Goal: Transaction & Acquisition: Book appointment/travel/reservation

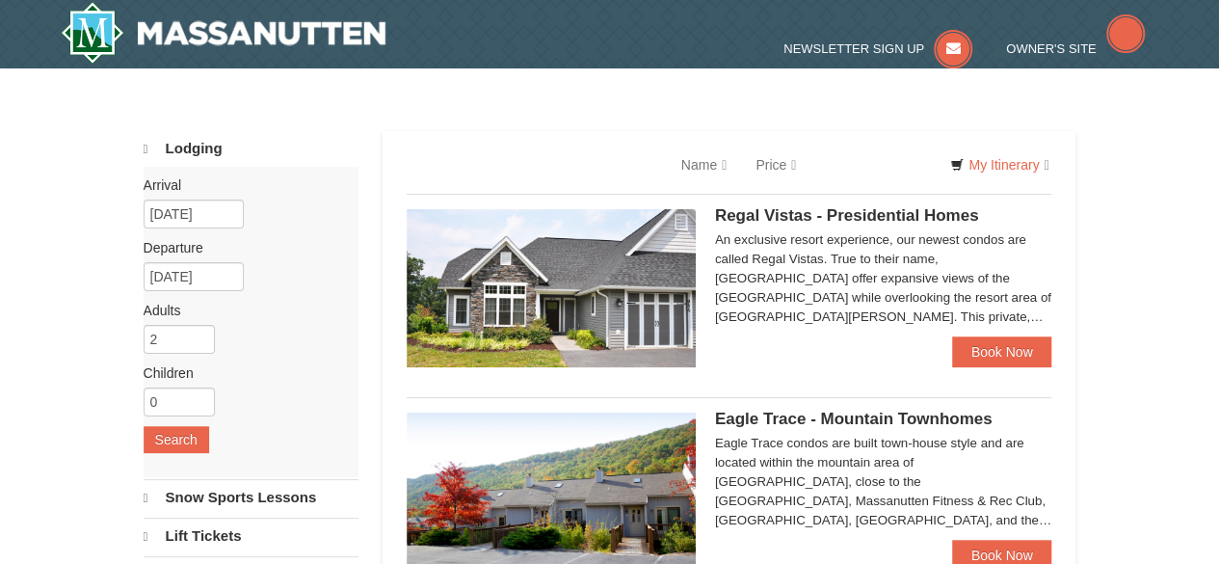
select select "9"
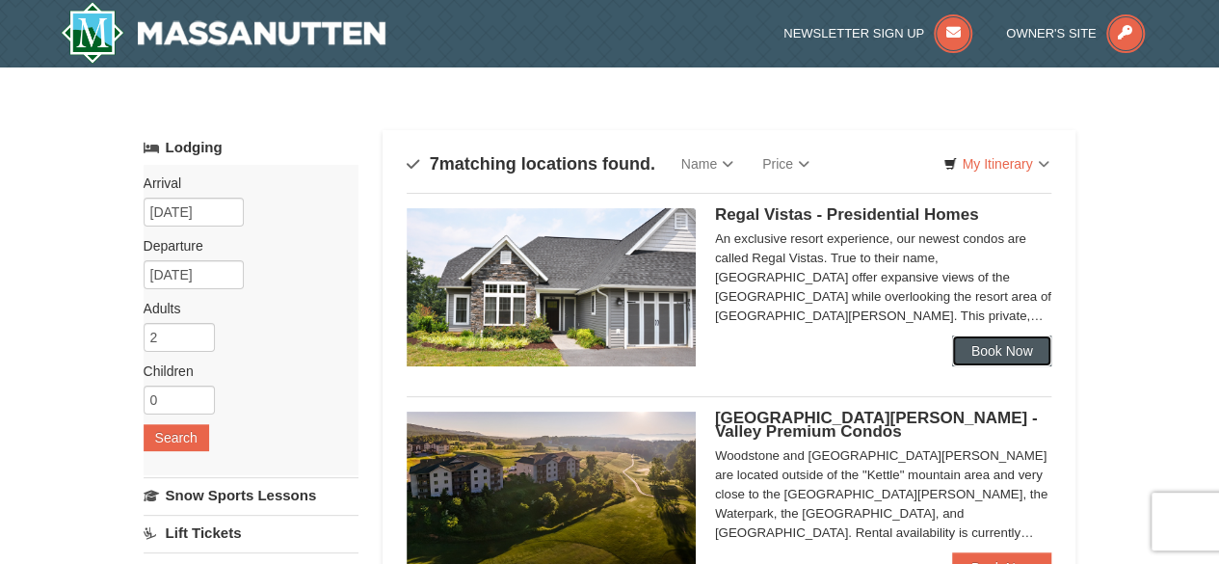
click at [1015, 345] on link "Book Now" at bounding box center [1002, 350] width 100 height 31
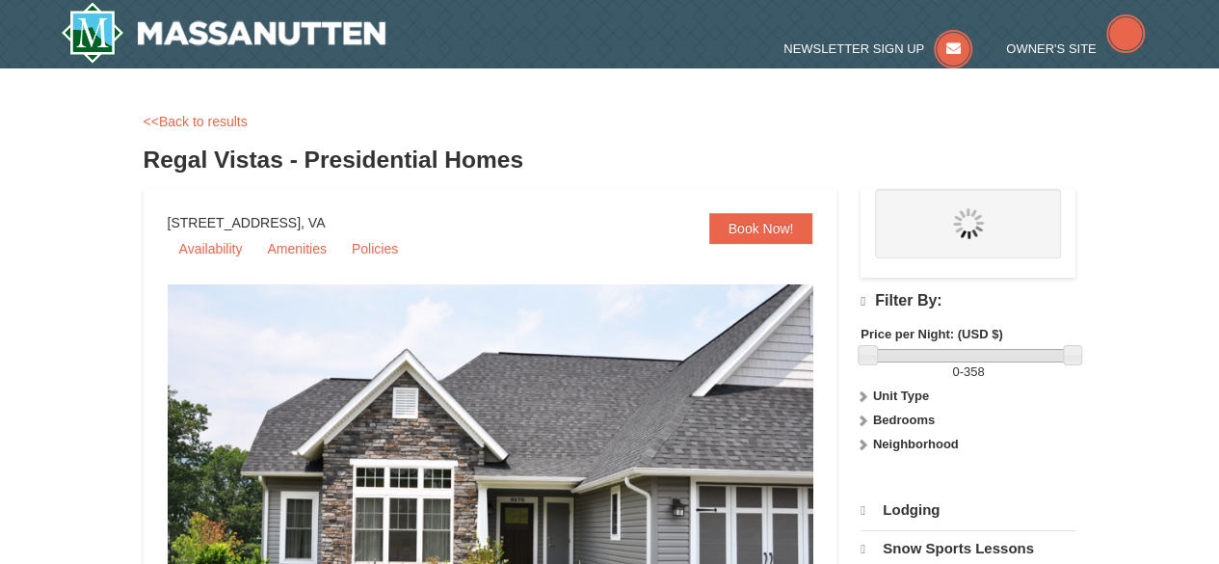
select select "9"
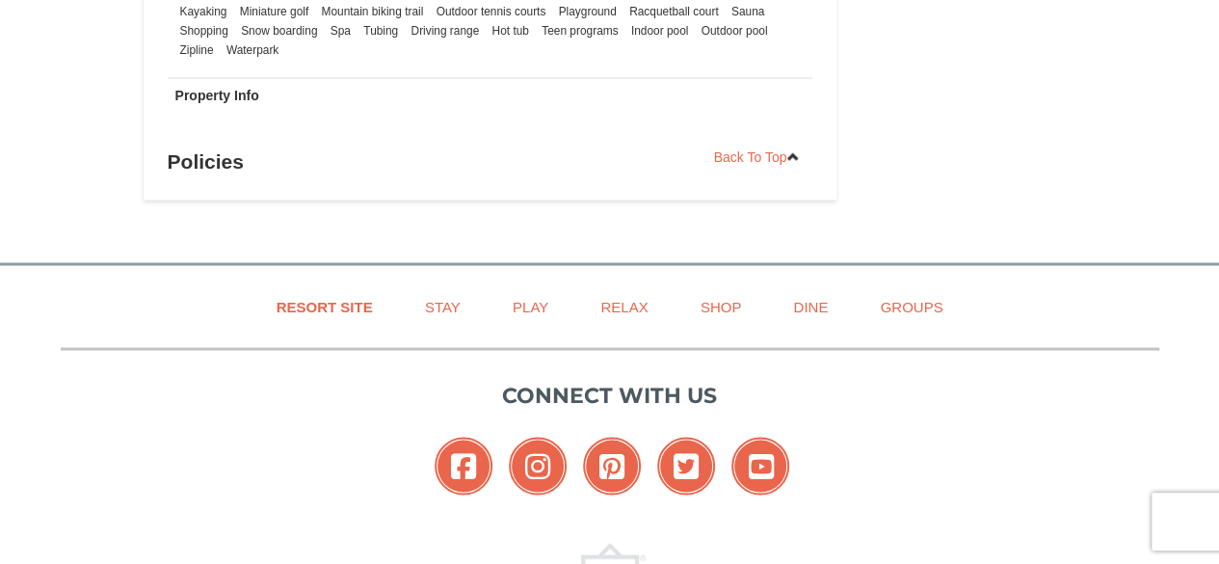
scroll to position [1734, 0]
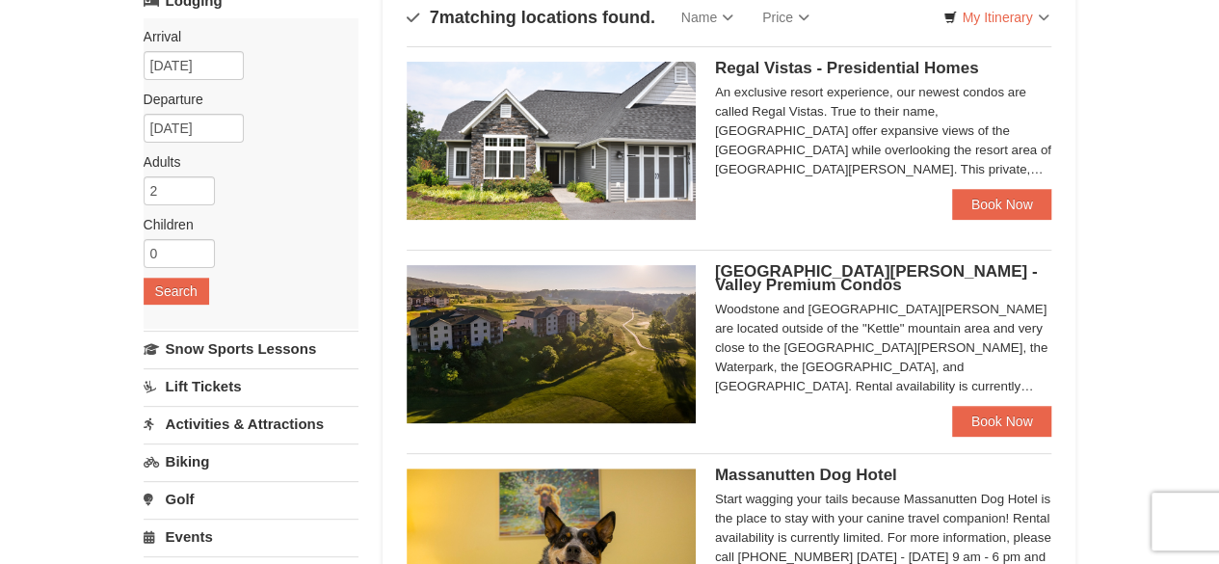
scroll to position [193, 0]
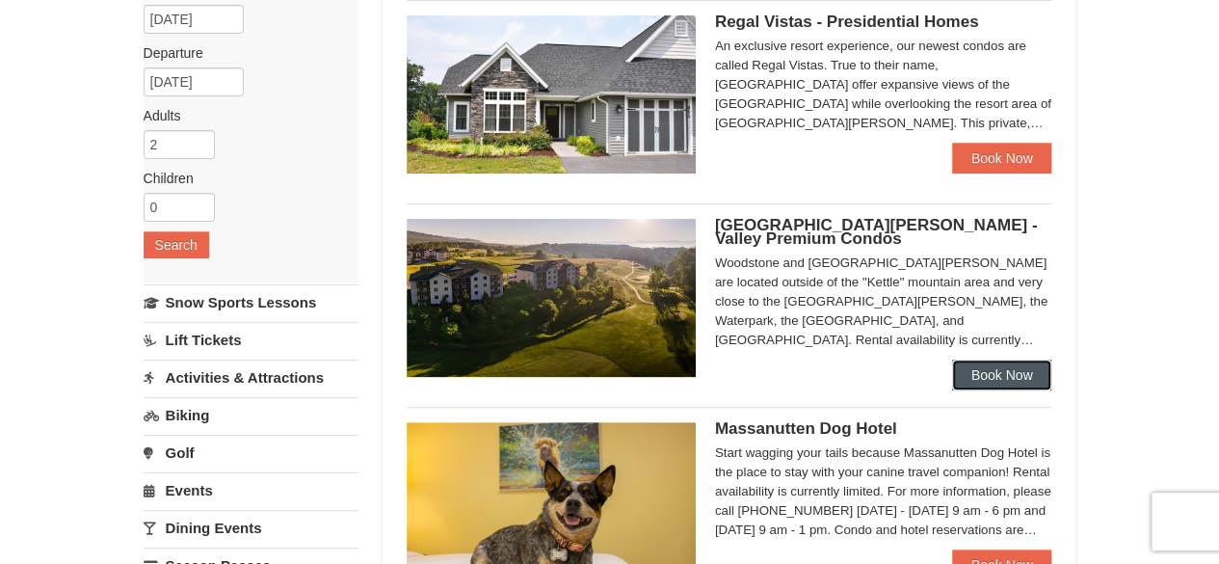
click at [998, 381] on link "Book Now" at bounding box center [1002, 374] width 100 height 31
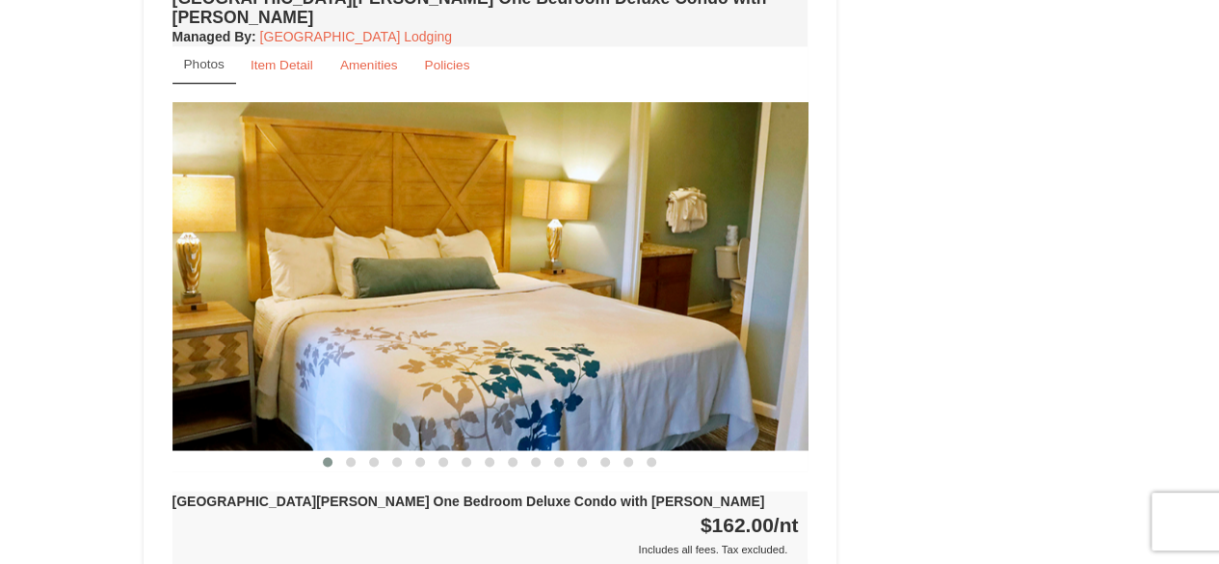
scroll to position [1637, 0]
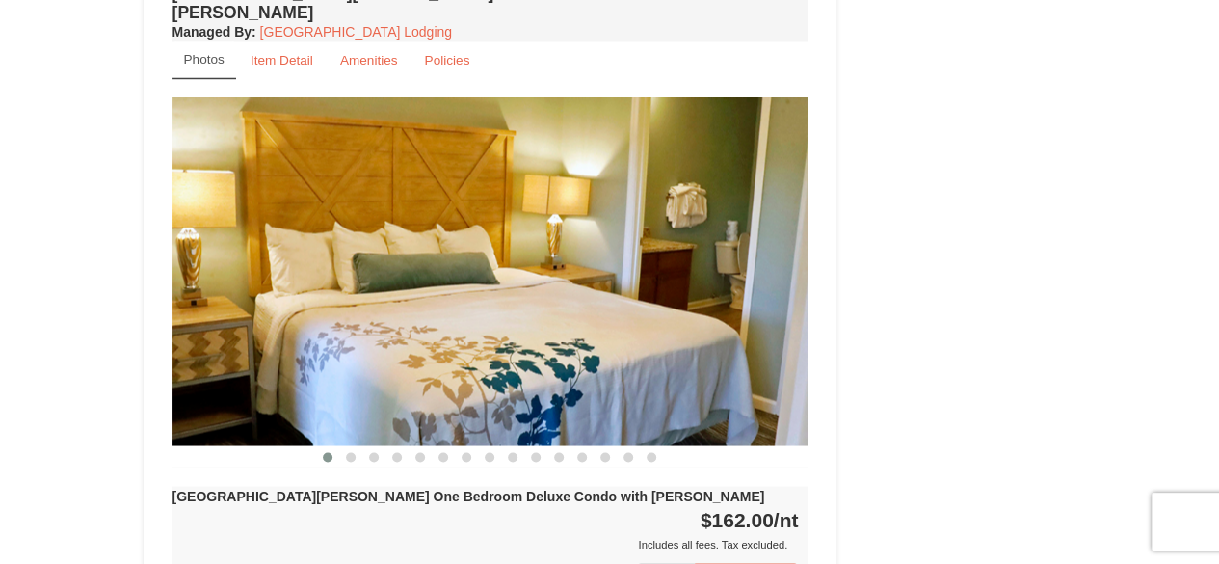
click at [673, 273] on img at bounding box center [490, 271] width 636 height 348
click at [353, 452] on span at bounding box center [351, 457] width 10 height 10
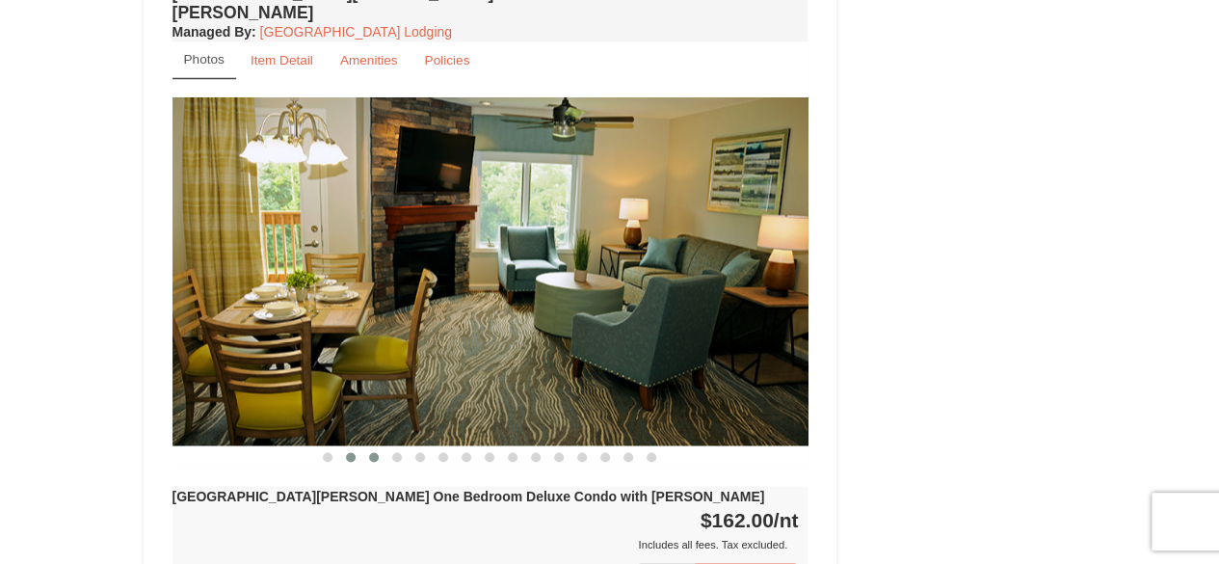
click at [376, 452] on span at bounding box center [374, 457] width 10 height 10
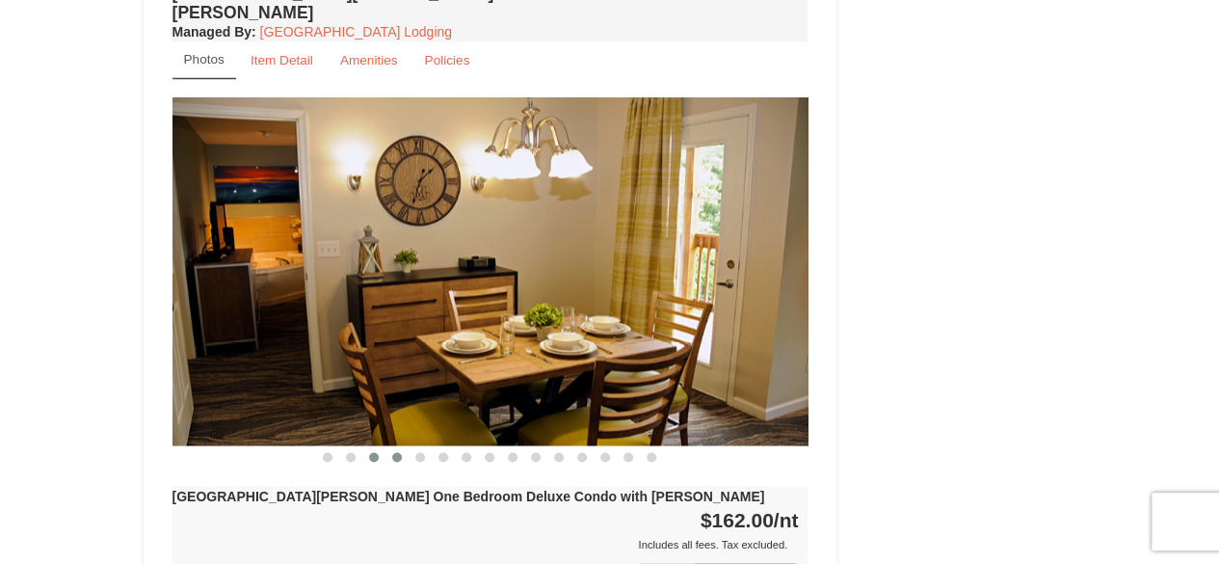
click at [398, 452] on span at bounding box center [397, 457] width 10 height 10
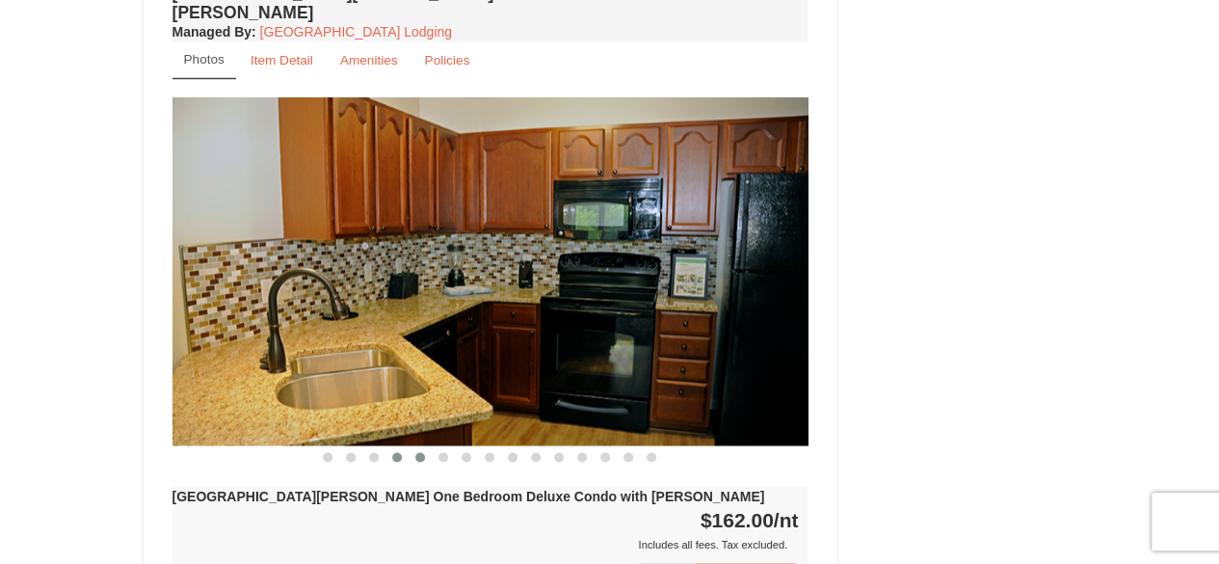
click at [424, 452] on span at bounding box center [420, 457] width 10 height 10
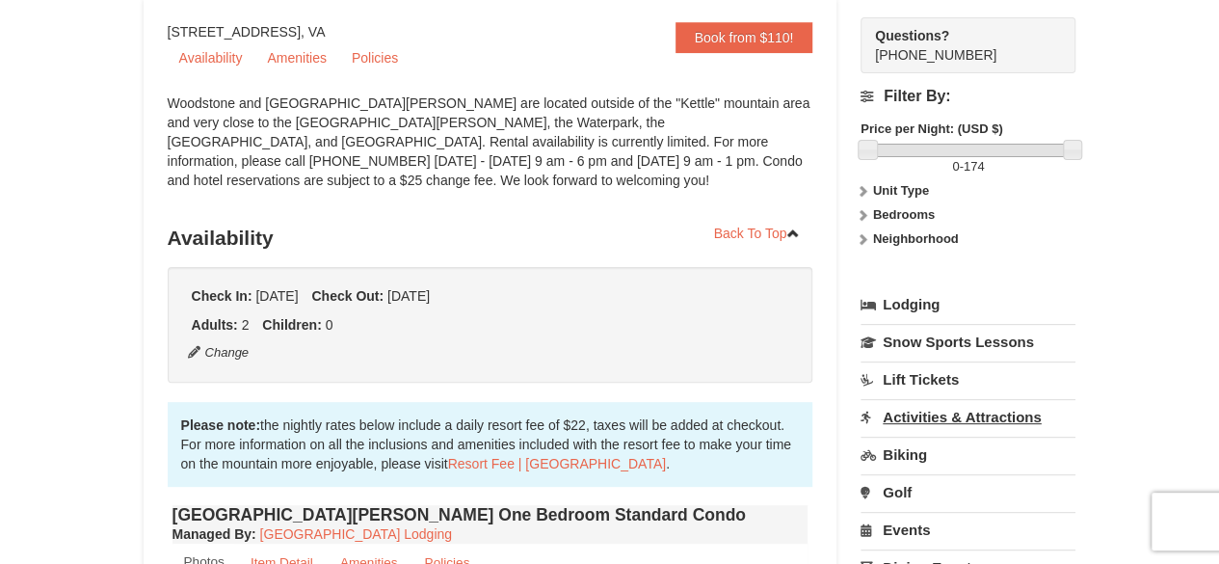
scroll to position [193, 0]
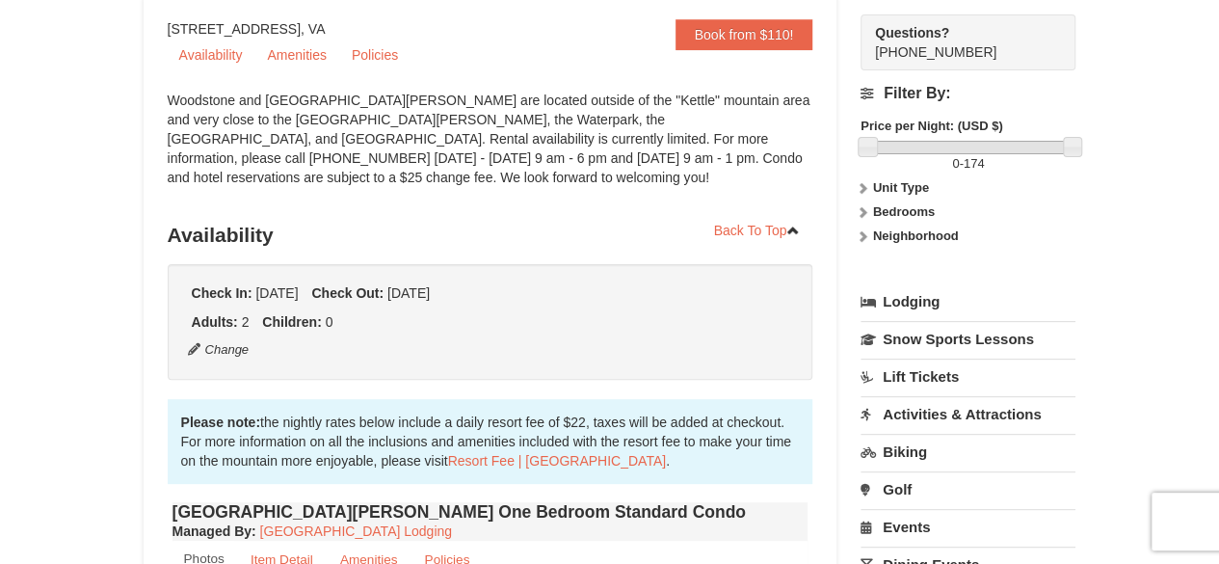
click at [298, 299] on span "Tuesday Sep 9, 2025" at bounding box center [276, 292] width 42 height 15
click at [298, 291] on span "Tuesday Sep 9, 2025" at bounding box center [276, 292] width 42 height 15
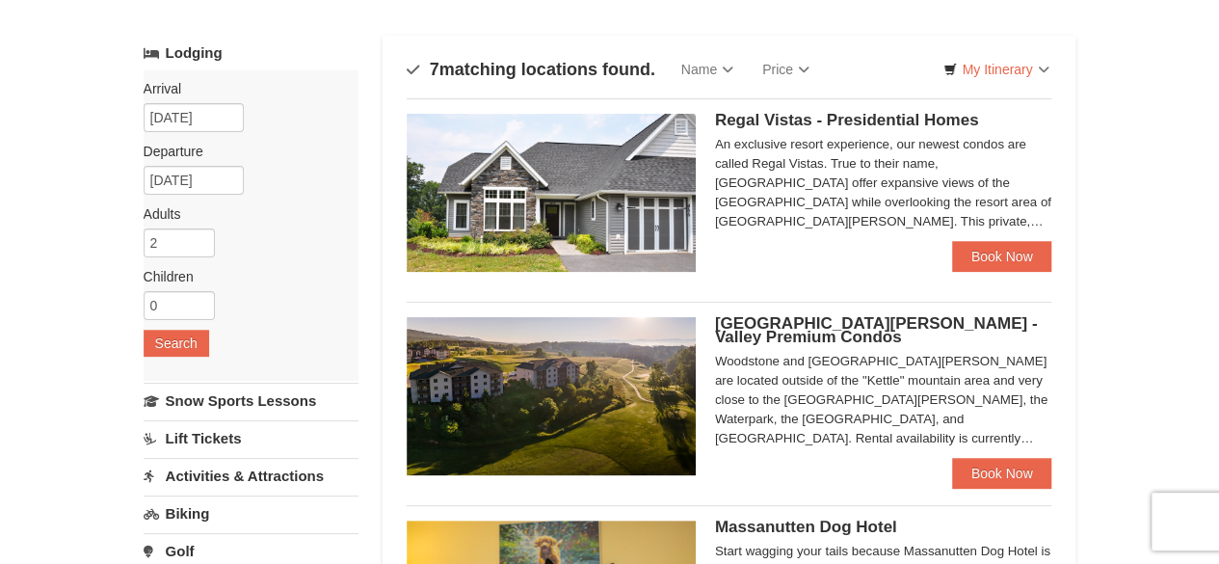
scroll to position [94, 0]
click at [225, 120] on input "09/09/2025" at bounding box center [194, 117] width 100 height 29
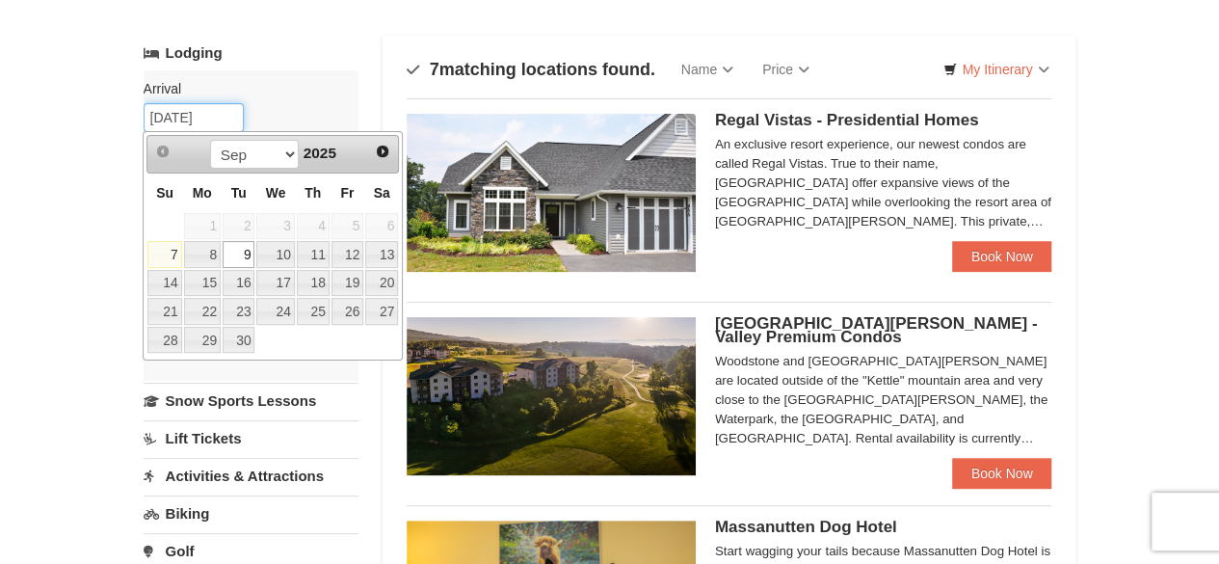
scroll to position [193, 0]
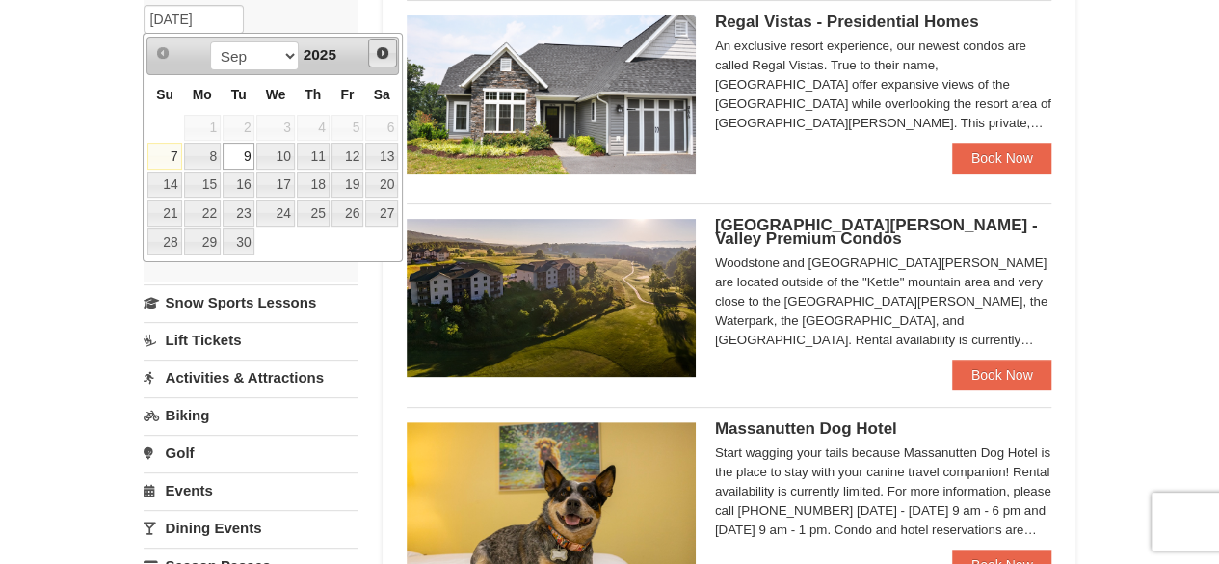
click at [380, 56] on span "Next" at bounding box center [382, 52] width 15 height 15
click at [387, 126] on link "4" at bounding box center [381, 128] width 33 height 27
type input "10/04/2025"
type input "[DATE]"
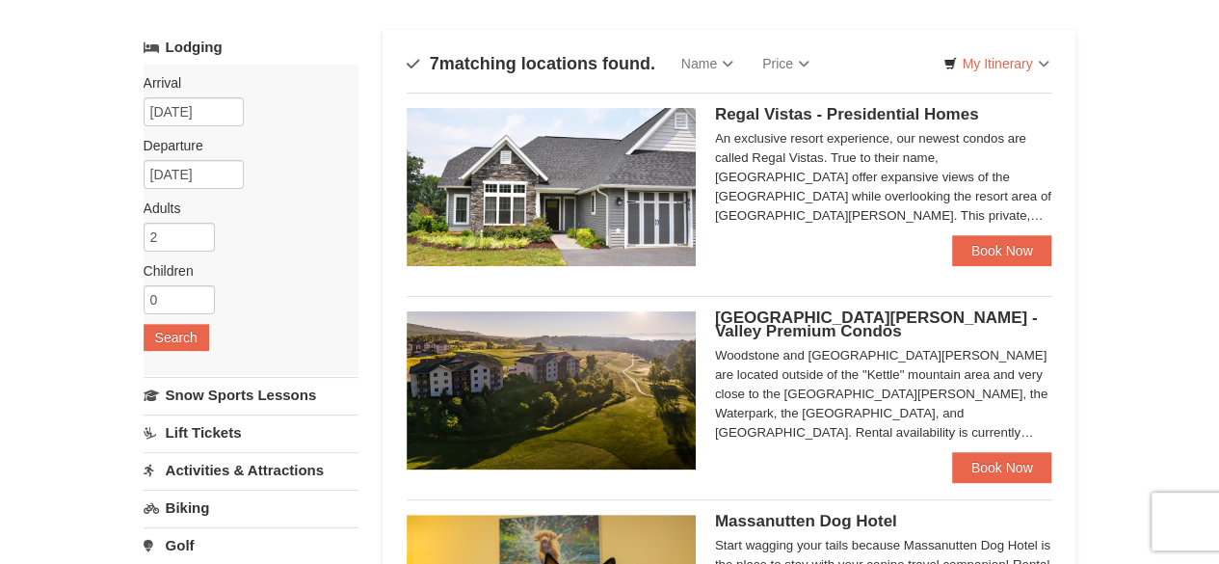
scroll to position [0, 0]
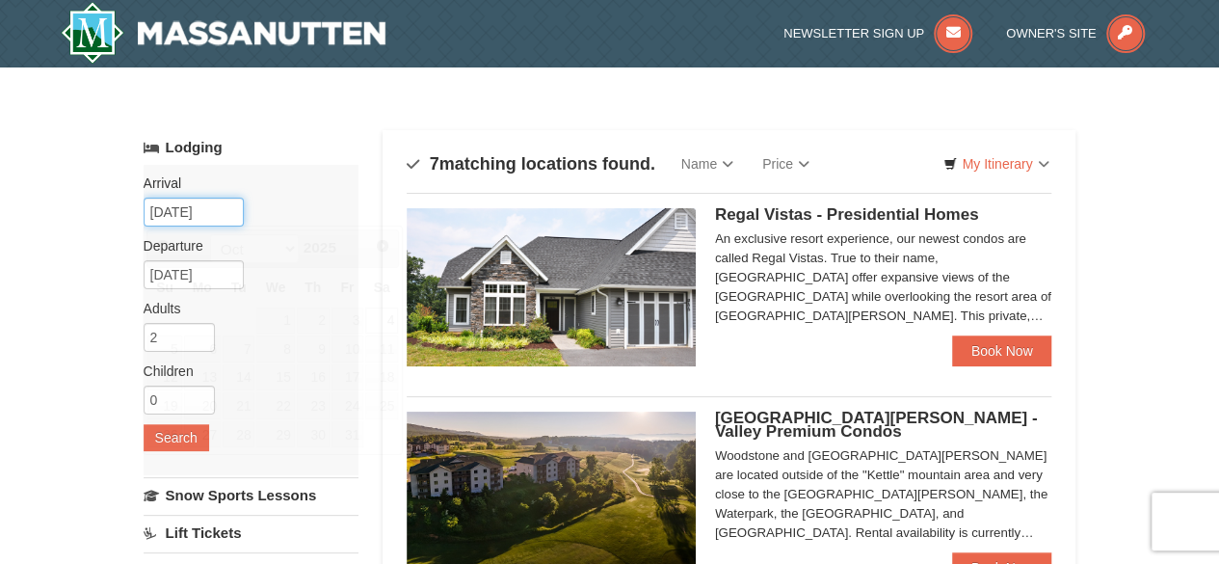
click at [224, 209] on input "10/04/2025" at bounding box center [194, 212] width 100 height 29
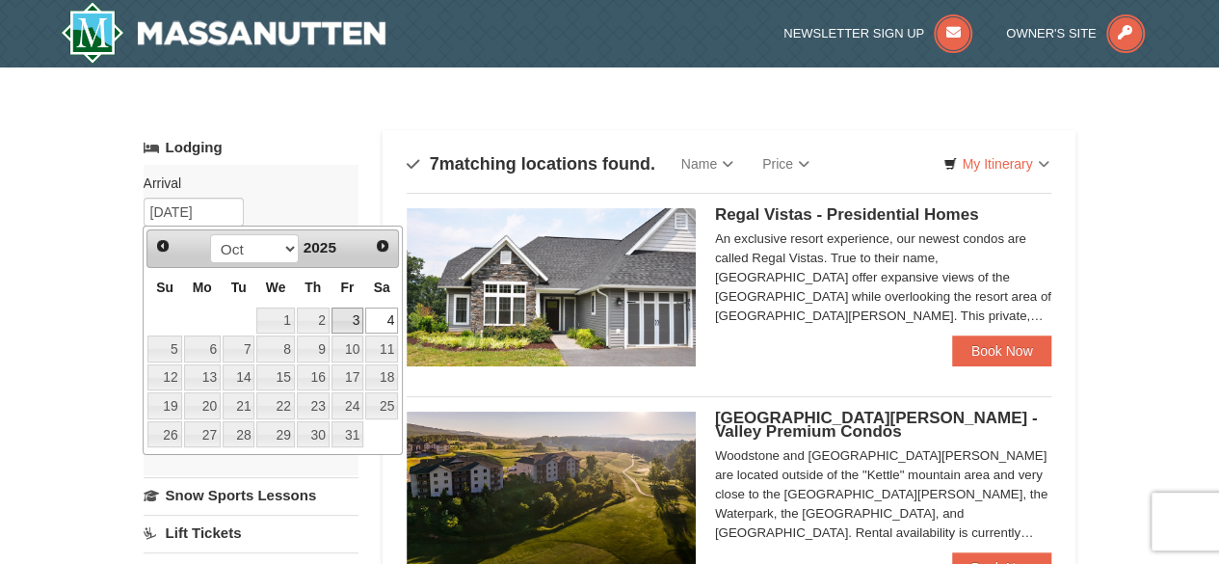
click at [352, 317] on link "3" at bounding box center [347, 320] width 33 height 27
type input "[DATE]"
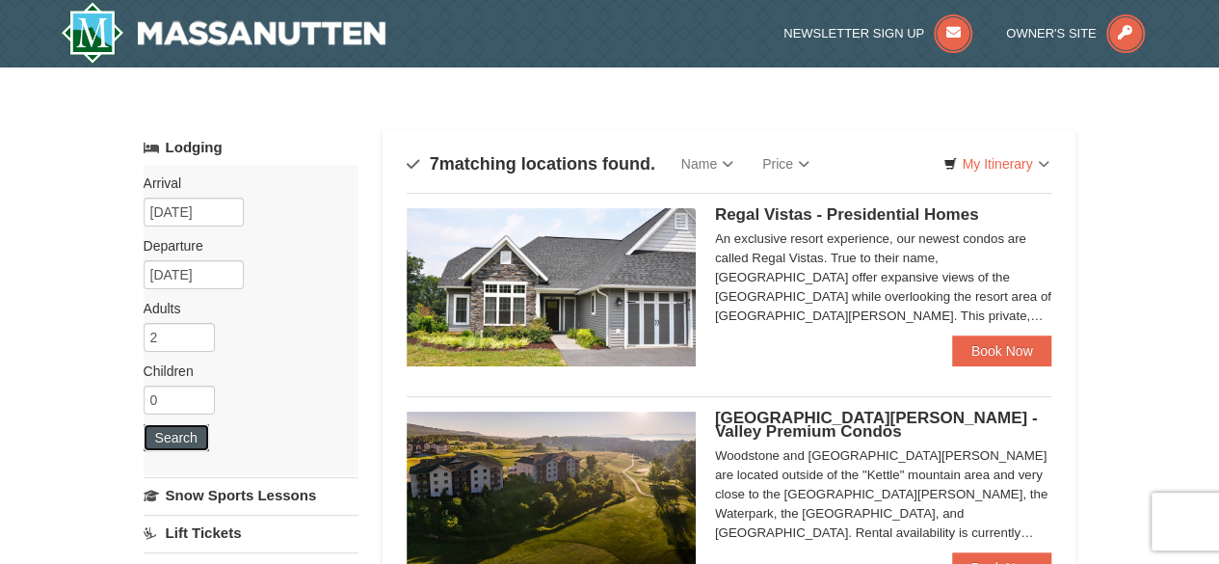
click at [173, 433] on button "Search" at bounding box center [177, 437] width 66 height 27
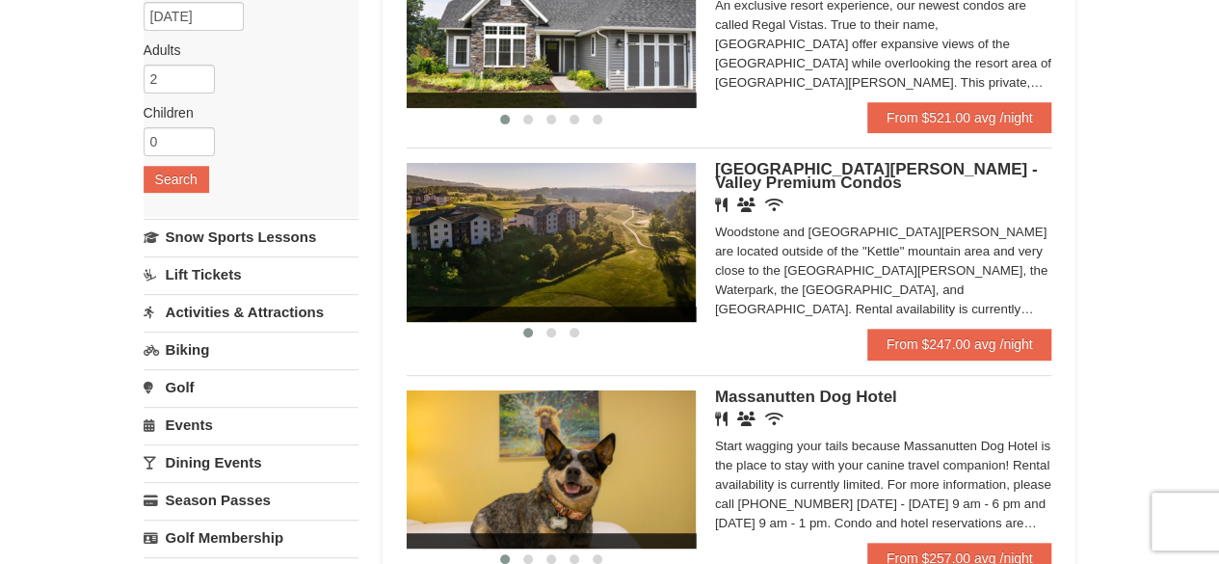
scroll to position [289, 0]
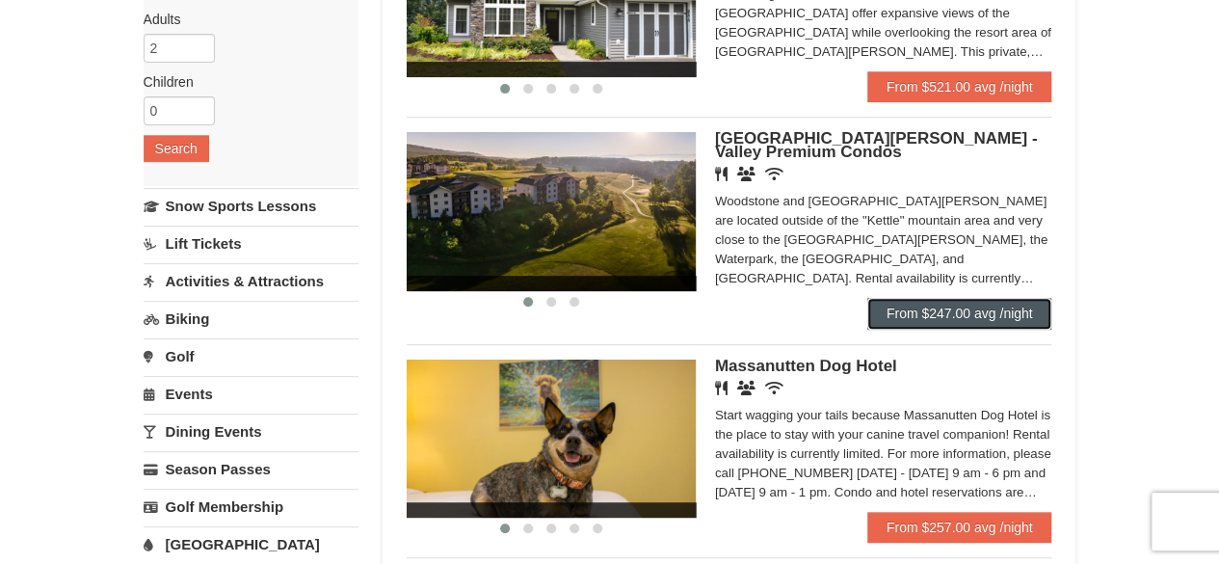
click at [968, 321] on link "From $247.00 avg /night" at bounding box center [959, 313] width 185 height 31
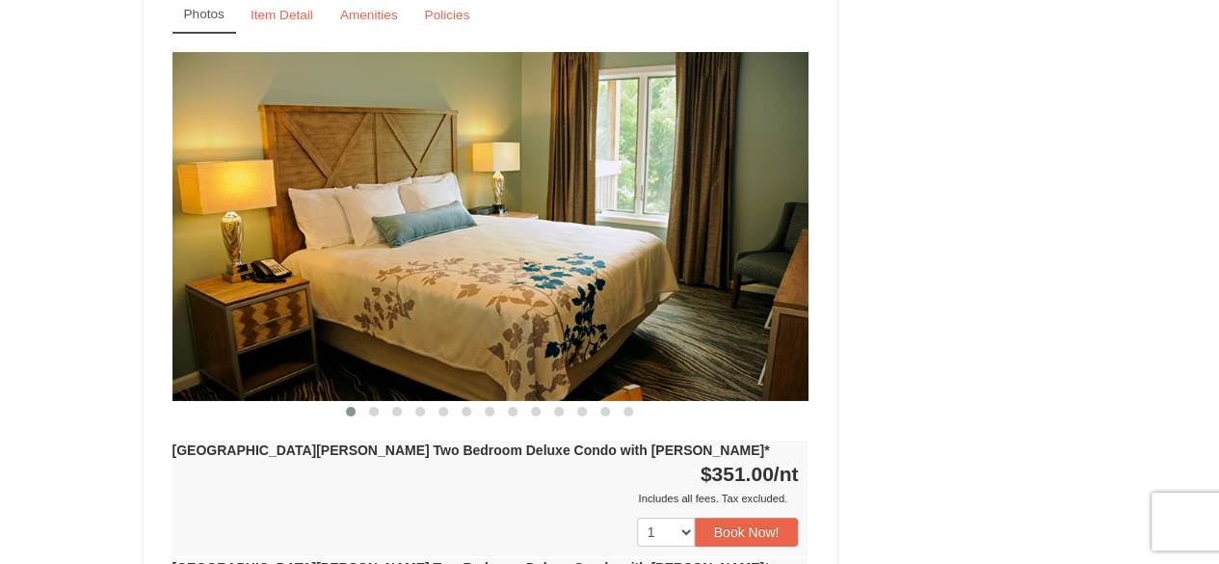
scroll to position [3276, 0]
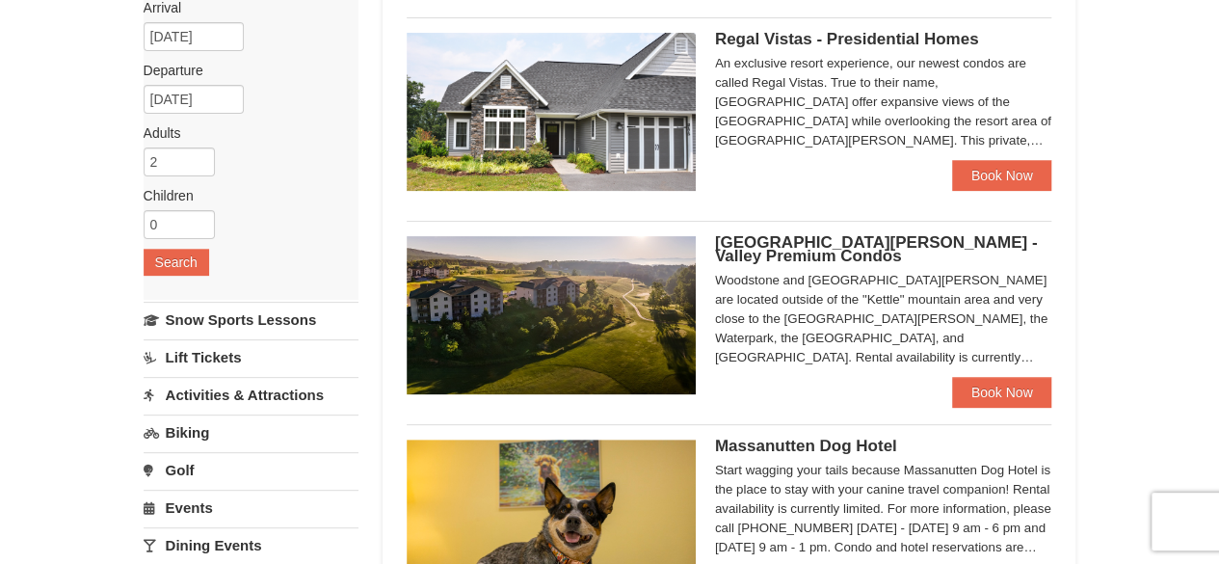
scroll to position [95, 0]
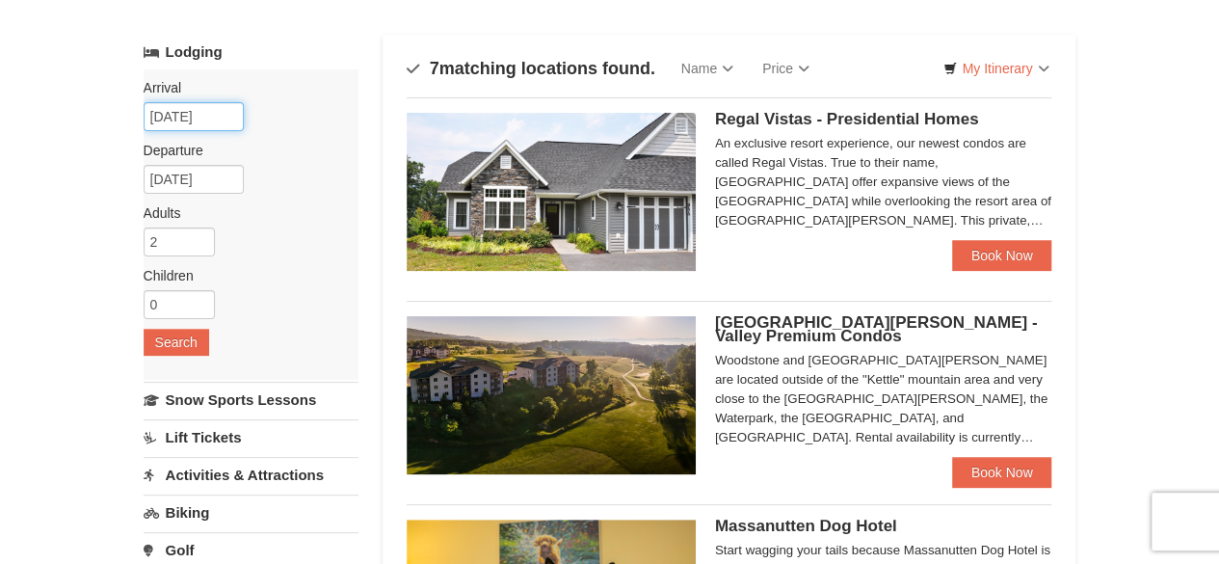
click at [225, 116] on input "10/03/2025" at bounding box center [194, 116] width 100 height 29
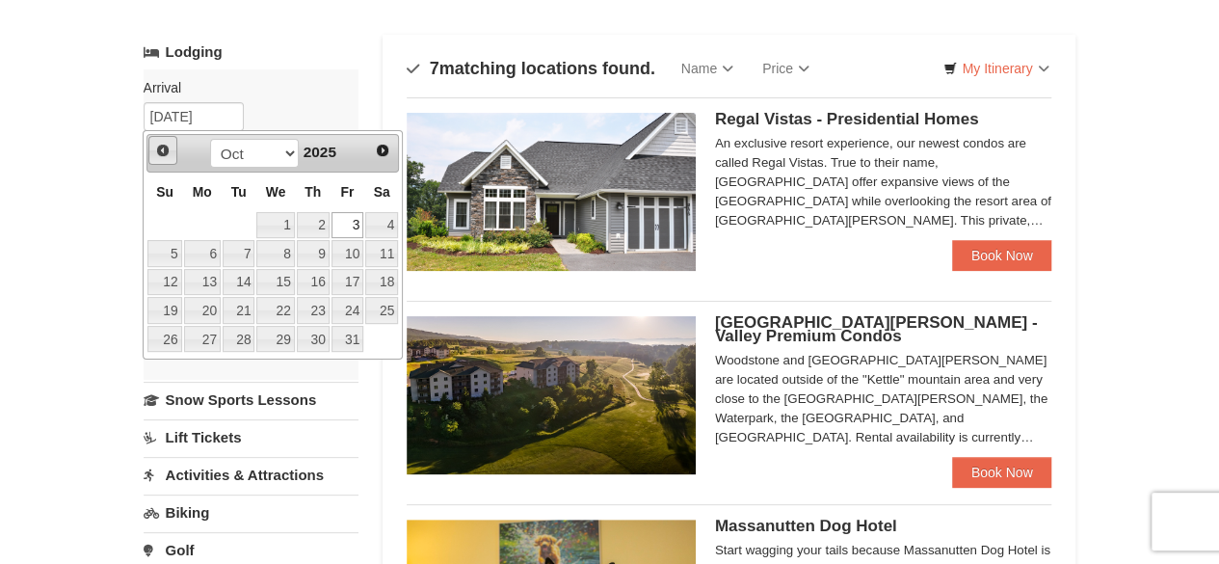
click at [172, 146] on link "Prev" at bounding box center [162, 150] width 29 height 29
click at [384, 308] on link "27" at bounding box center [381, 310] width 33 height 27
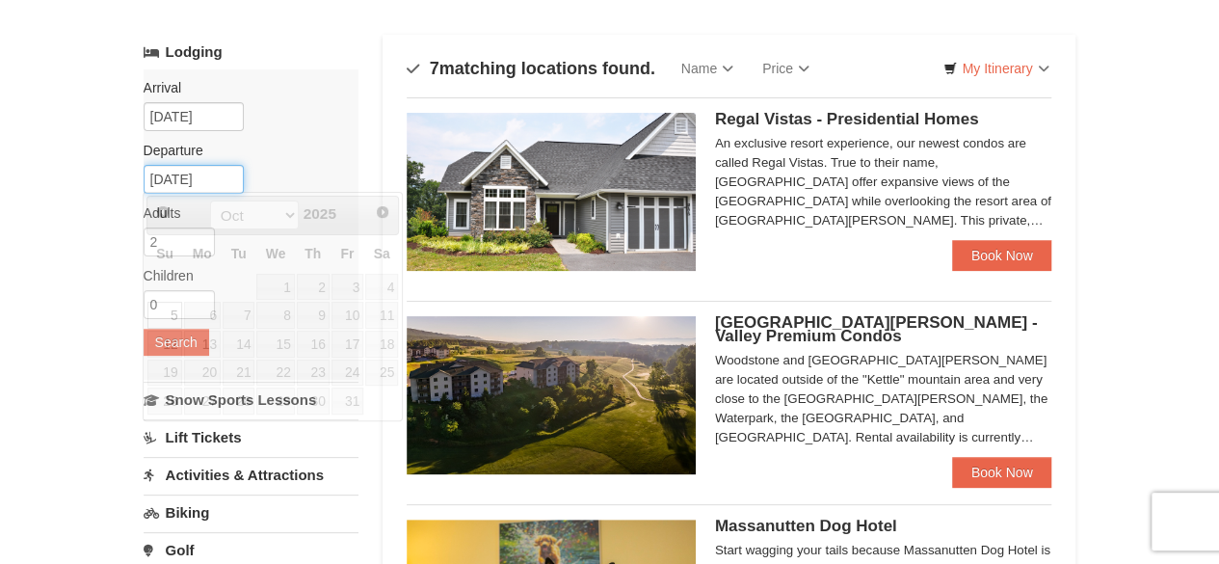
click at [232, 176] on input "10/05/2025" at bounding box center [194, 179] width 100 height 29
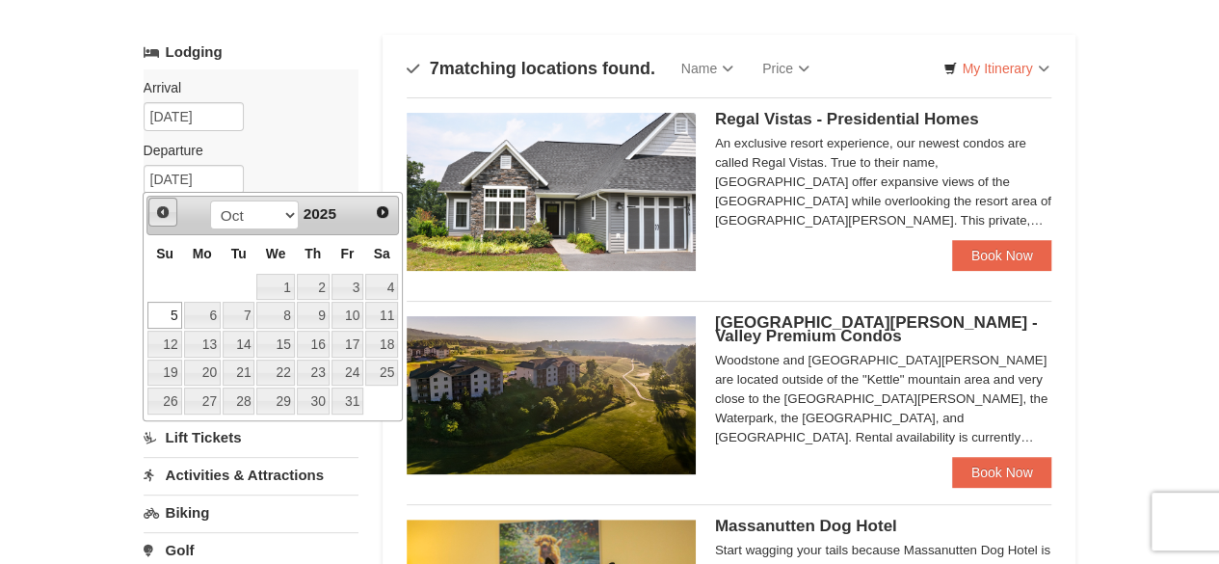
click at [168, 209] on span "Prev" at bounding box center [162, 211] width 15 height 15
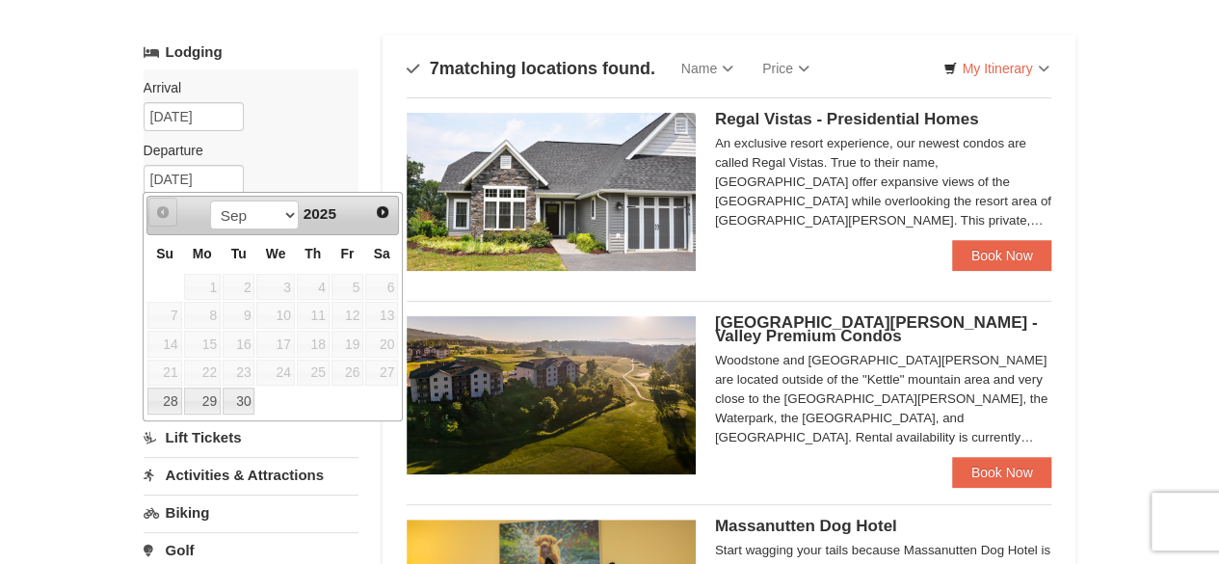
click at [166, 210] on span "Prev" at bounding box center [162, 211] width 15 height 15
click at [221, 112] on input "09/27/2025" at bounding box center [194, 116] width 100 height 29
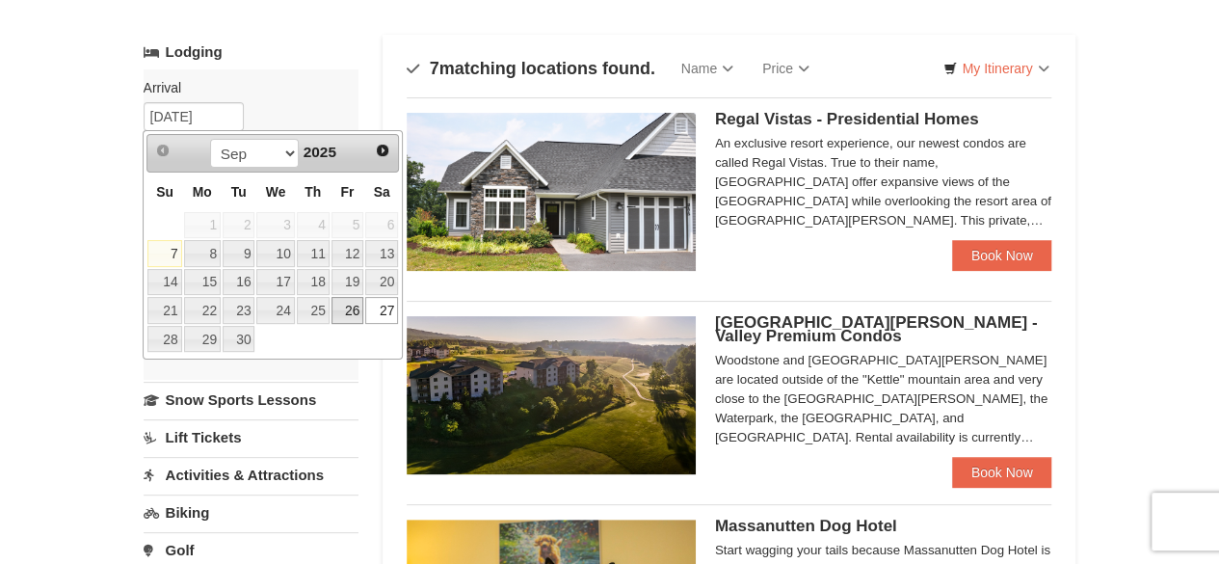
click at [345, 302] on link "26" at bounding box center [347, 310] width 33 height 27
type input "[DATE]"
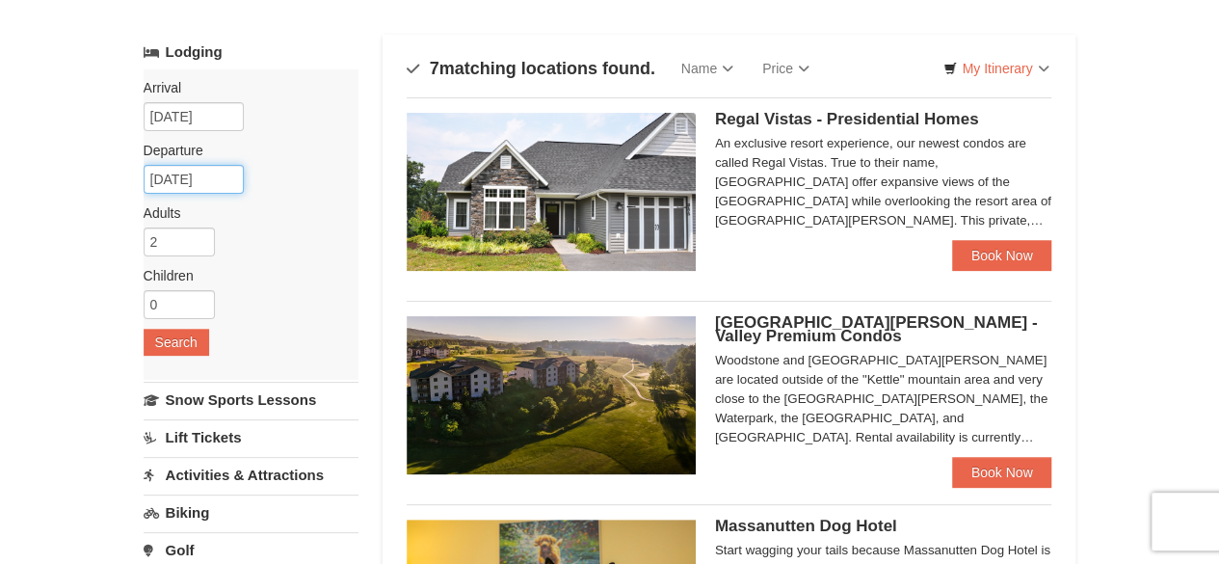
click at [230, 176] on input "10/05/2025" at bounding box center [194, 179] width 100 height 29
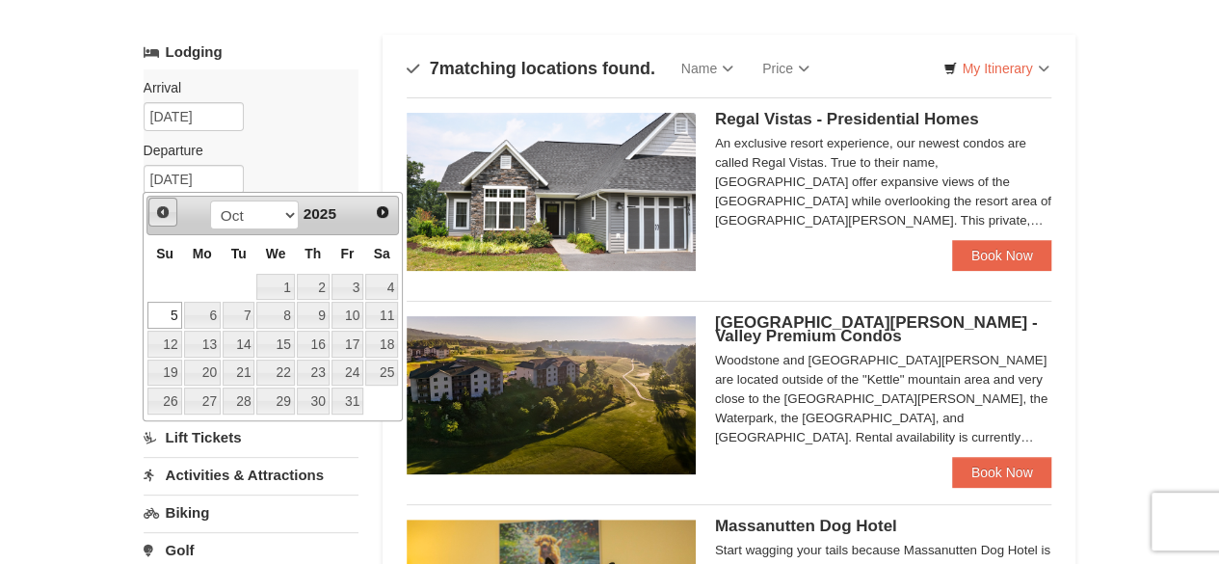
click at [159, 207] on span "Prev" at bounding box center [162, 211] width 15 height 15
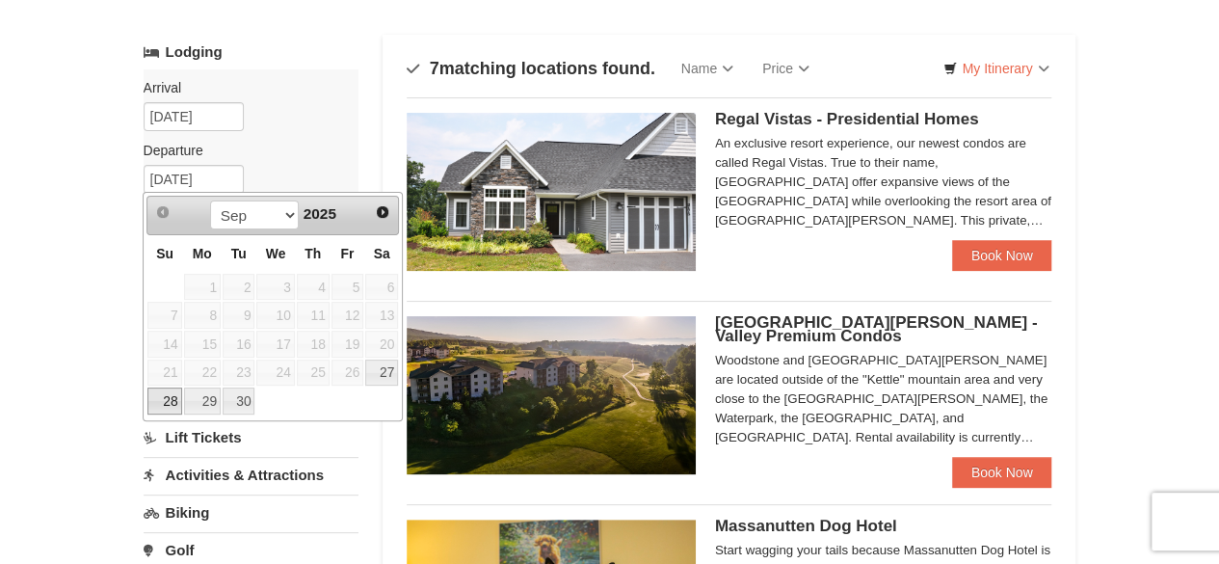
click at [172, 394] on link "28" at bounding box center [164, 400] width 34 height 27
type input "[DATE]"
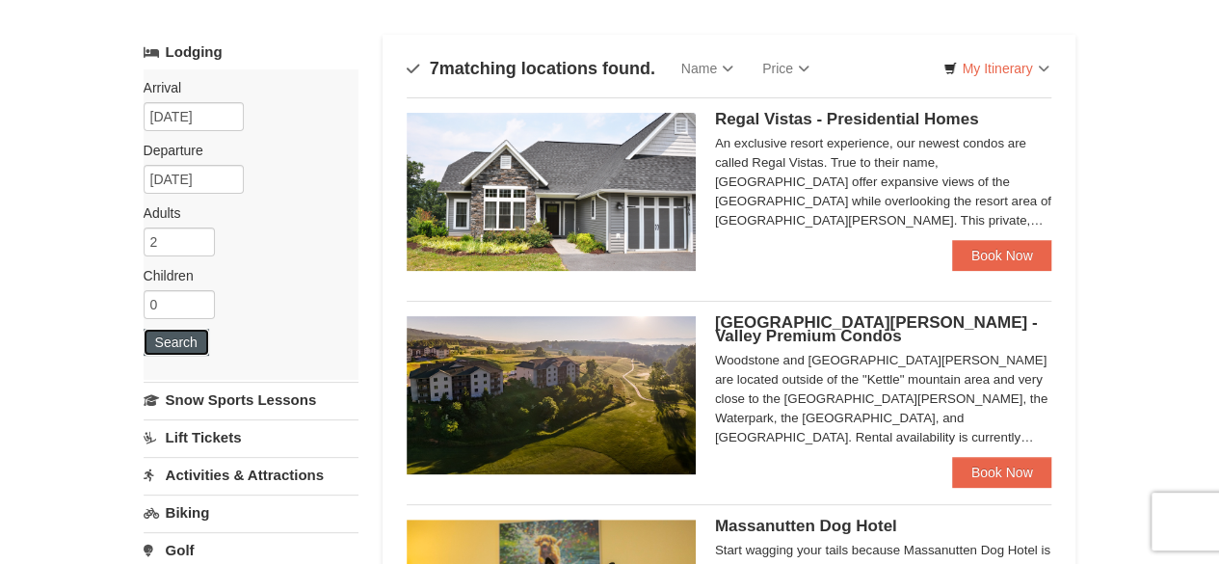
click at [158, 336] on button "Search" at bounding box center [177, 342] width 66 height 27
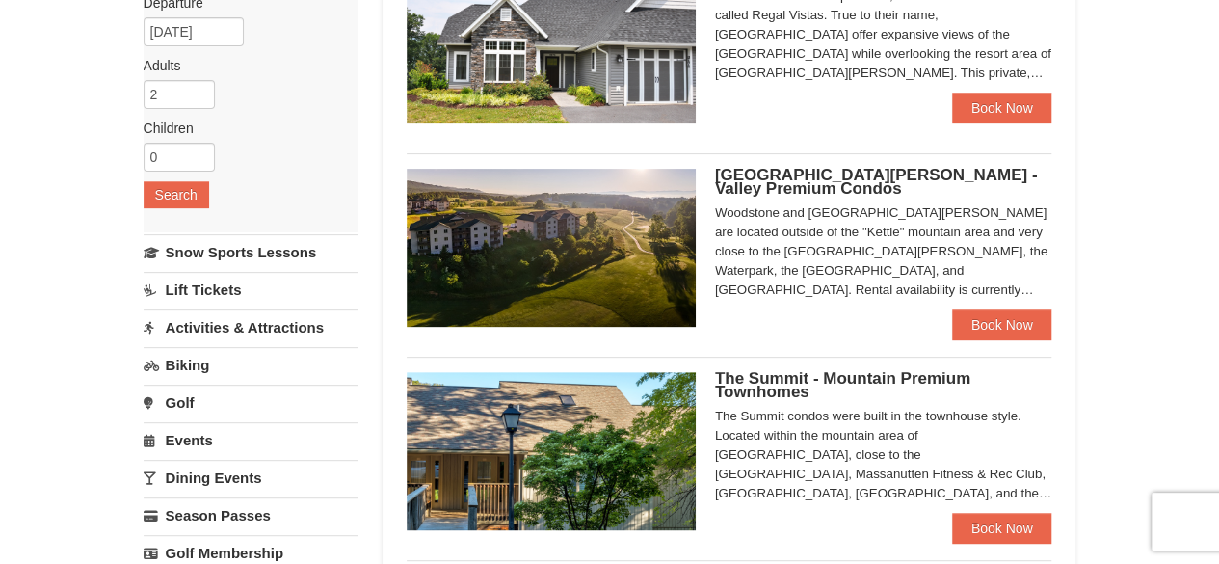
scroll to position [289, 0]
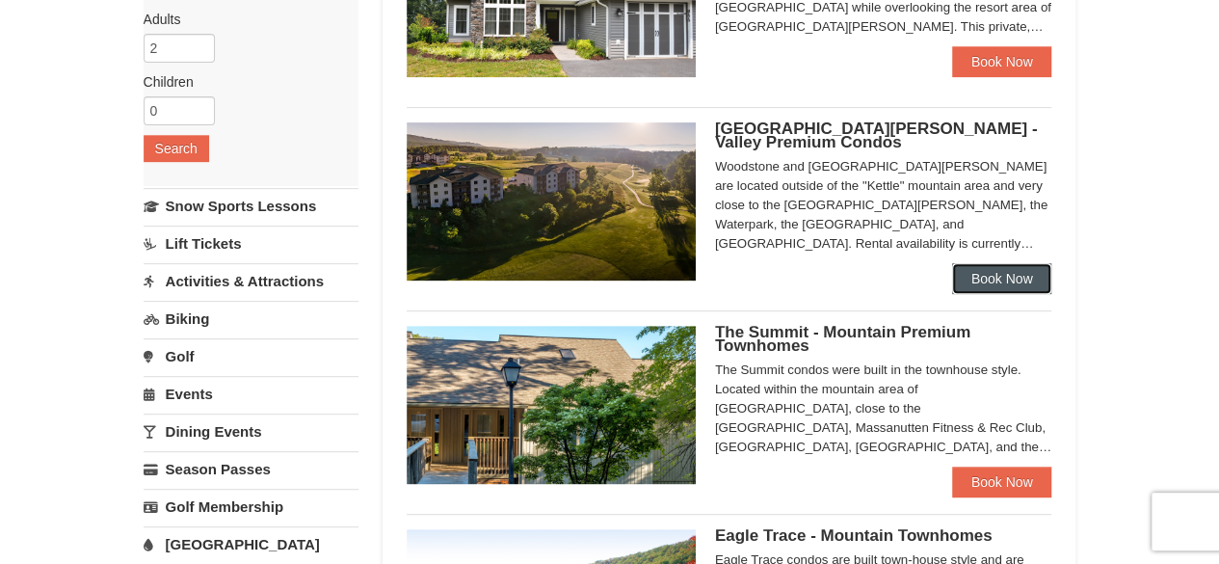
click at [998, 280] on link "Book Now" at bounding box center [1002, 278] width 100 height 31
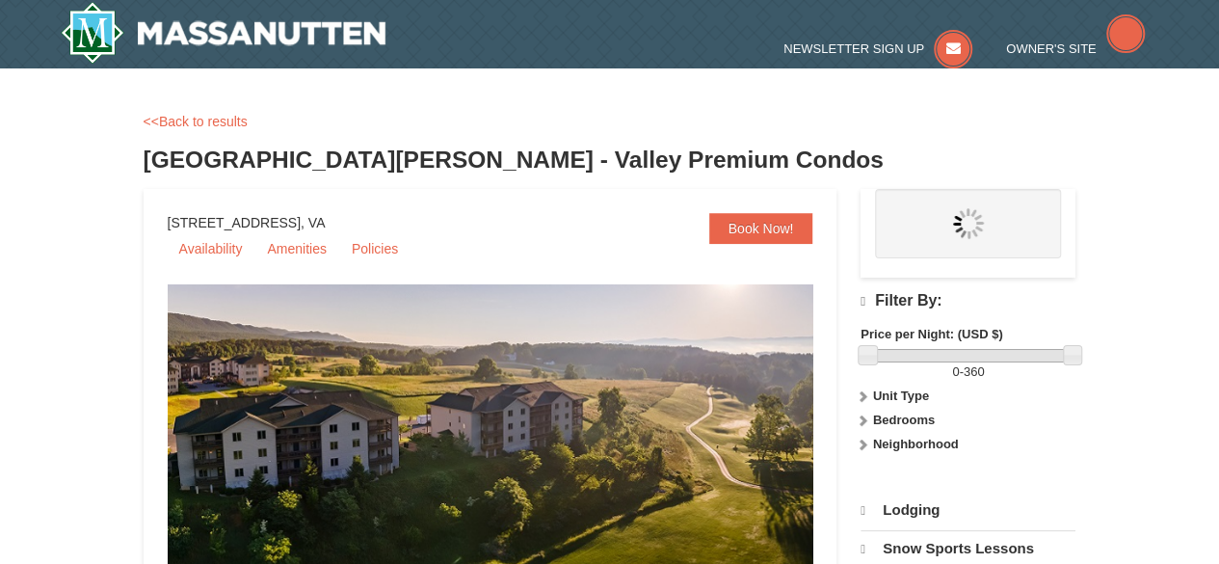
select select "9"
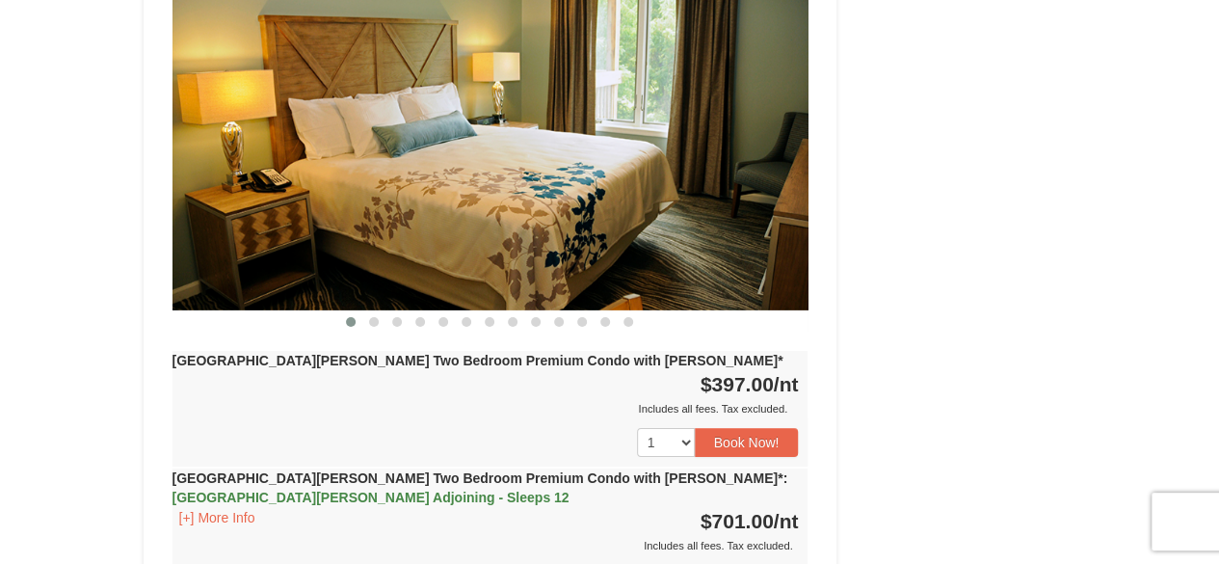
scroll to position [3164, 0]
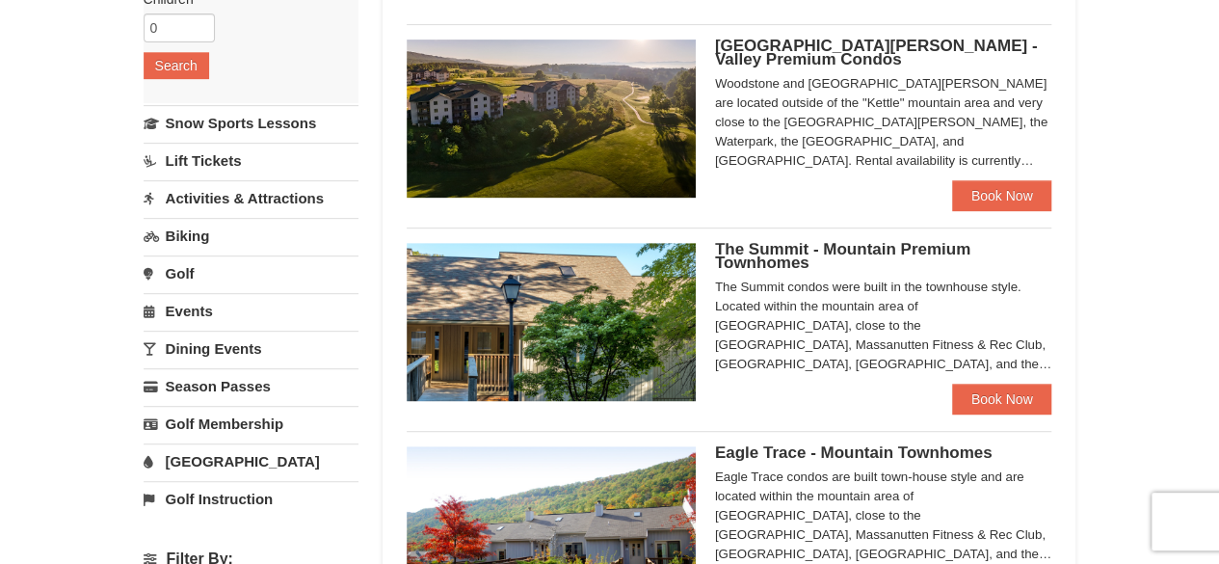
scroll to position [481, 0]
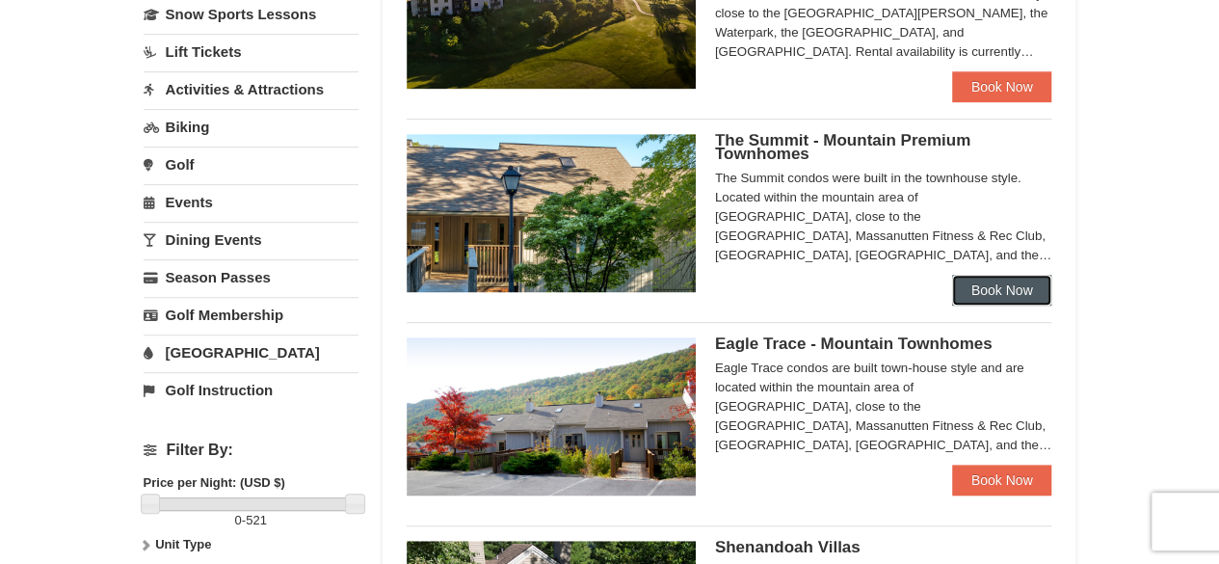
click at [994, 286] on link "Book Now" at bounding box center [1002, 290] width 100 height 31
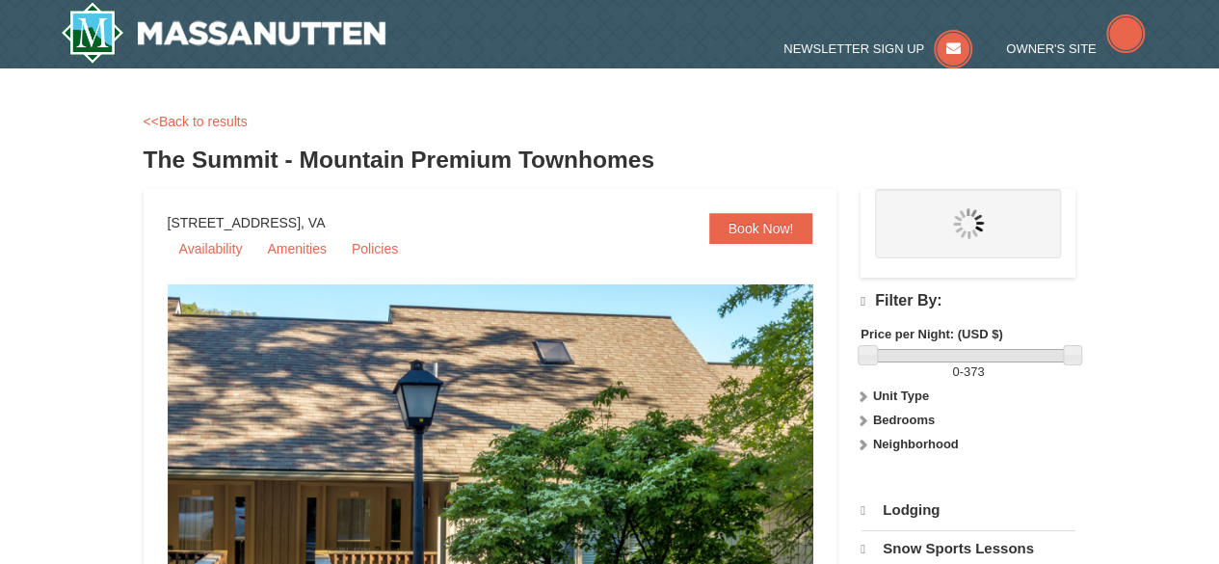
select select "9"
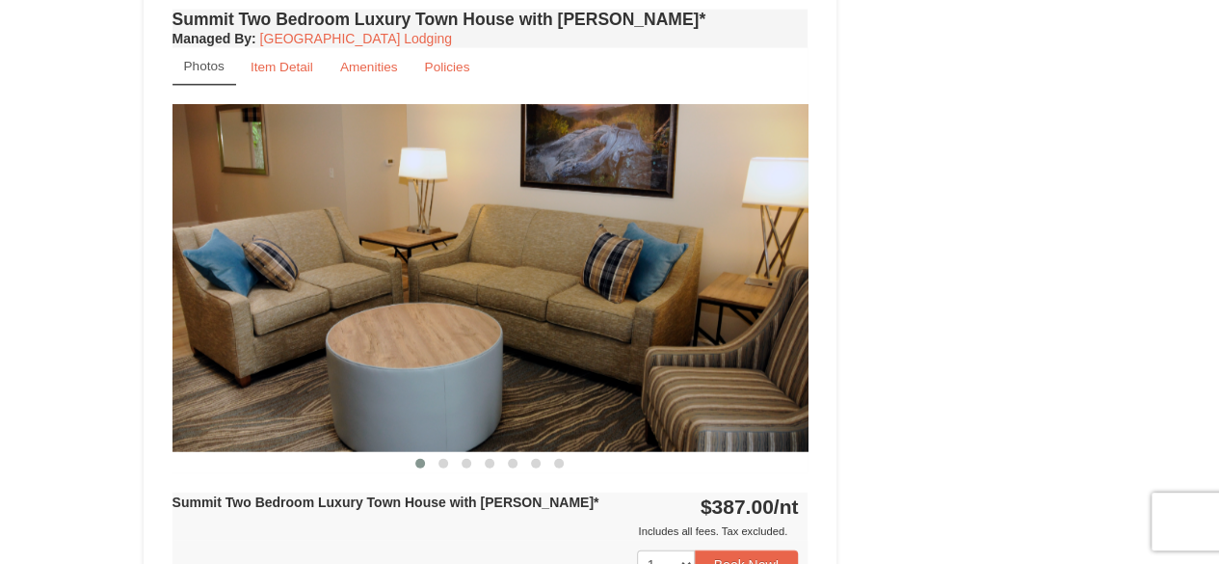
scroll to position [2297, 0]
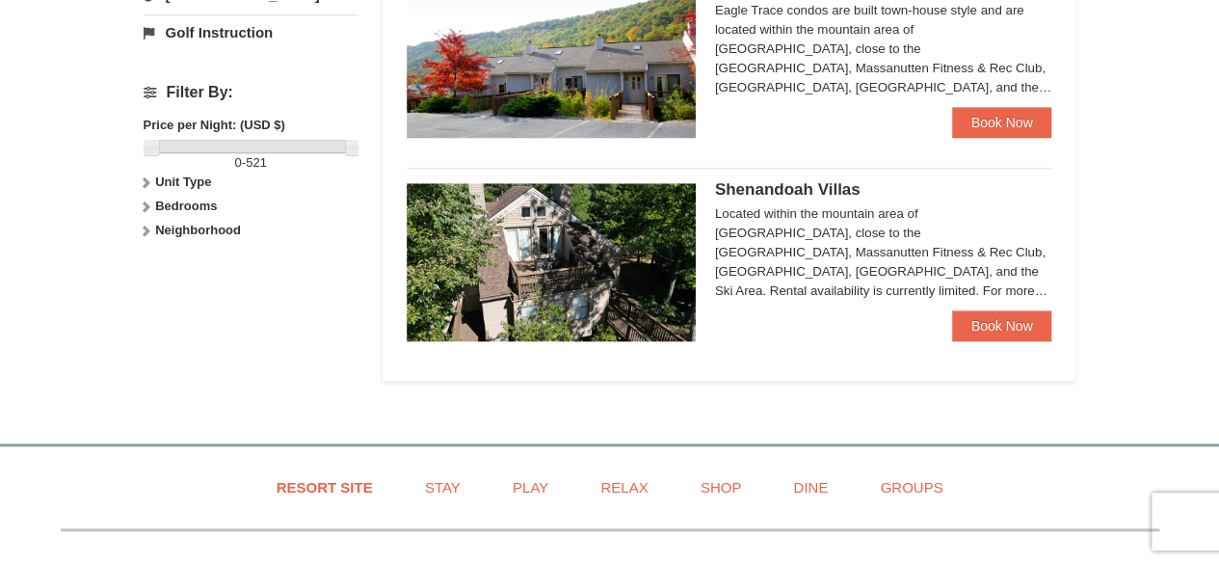
scroll to position [870, 0]
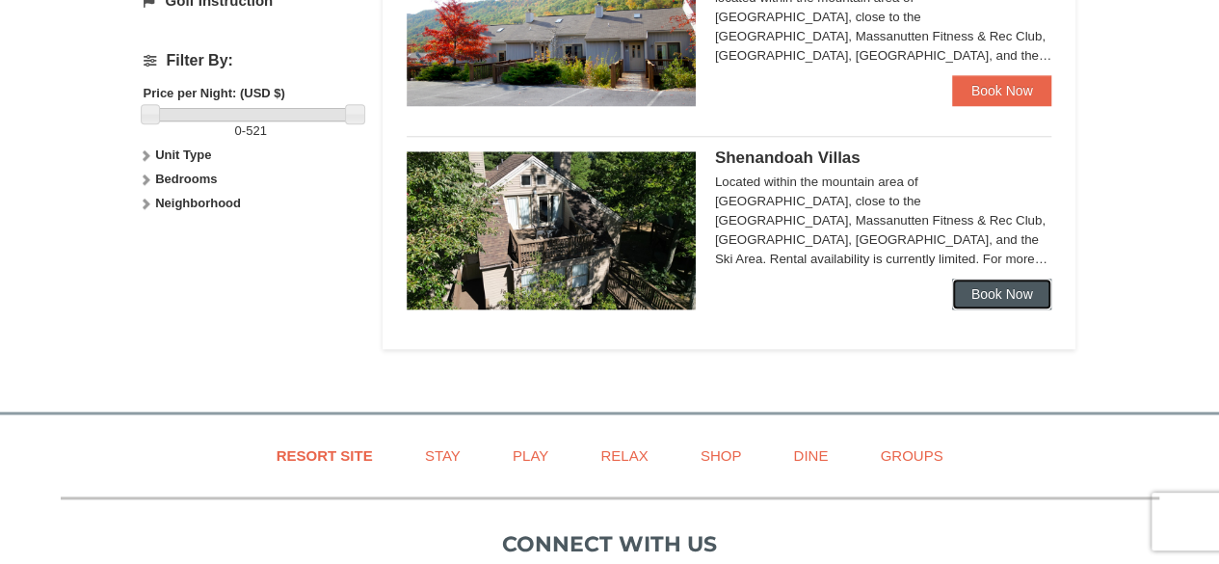
click at [1014, 292] on link "Book Now" at bounding box center [1002, 293] width 100 height 31
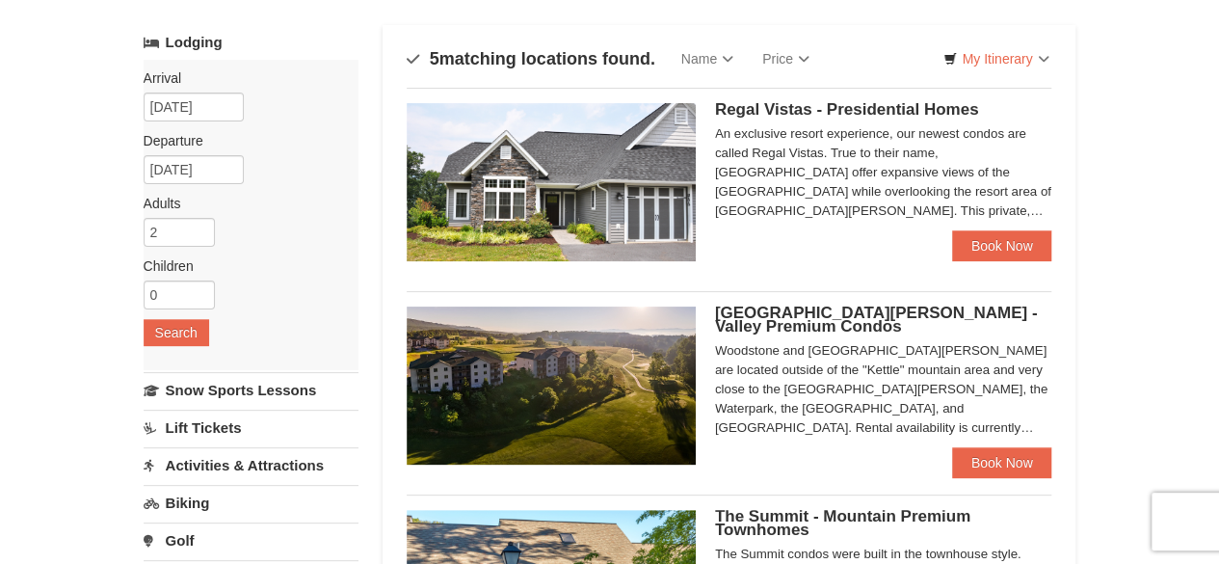
scroll to position [66, 0]
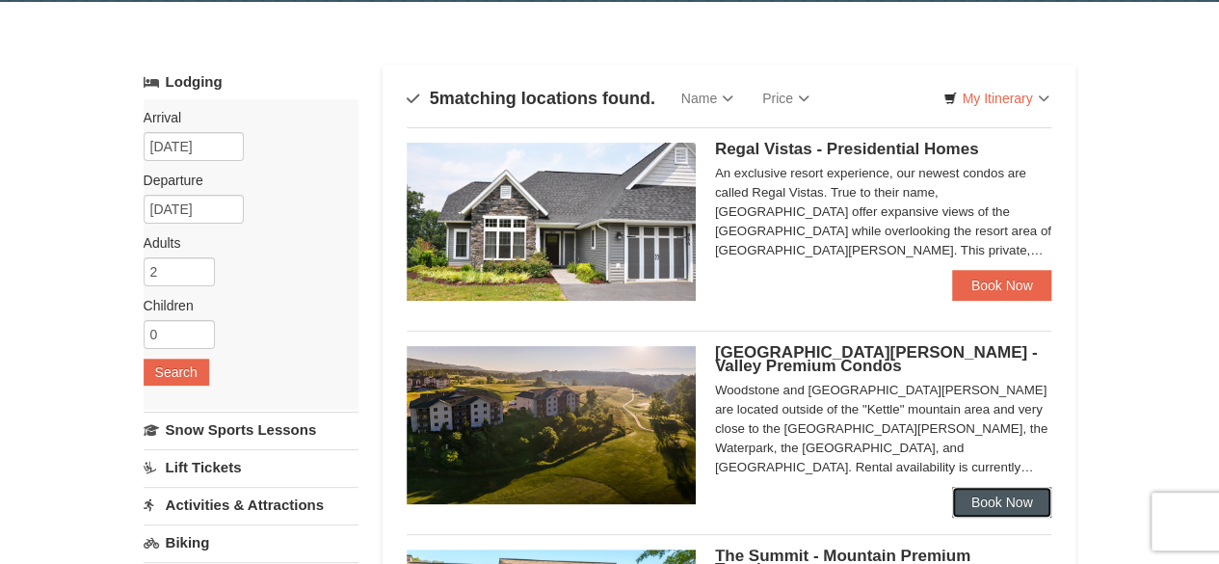
click at [985, 508] on link "Book Now" at bounding box center [1002, 502] width 100 height 31
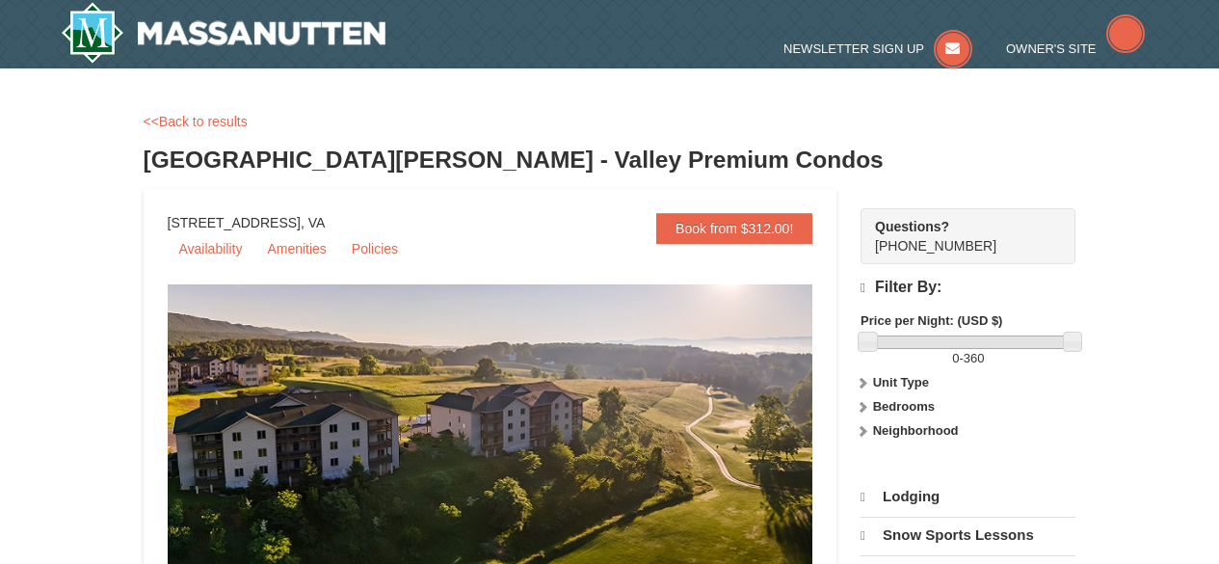
select select "9"
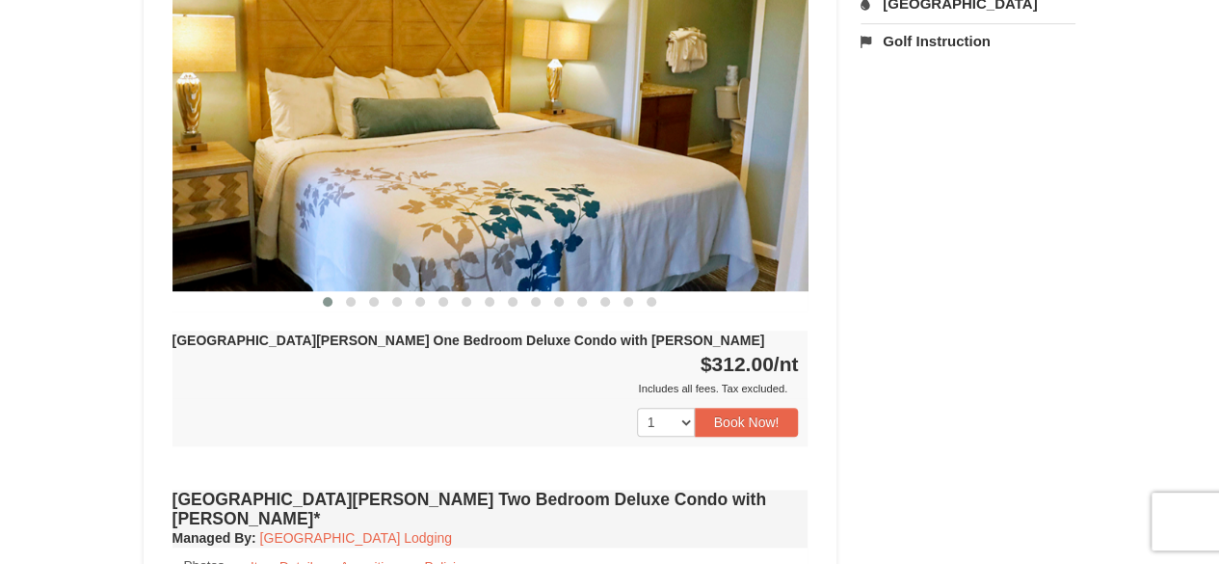
scroll to position [770, 0]
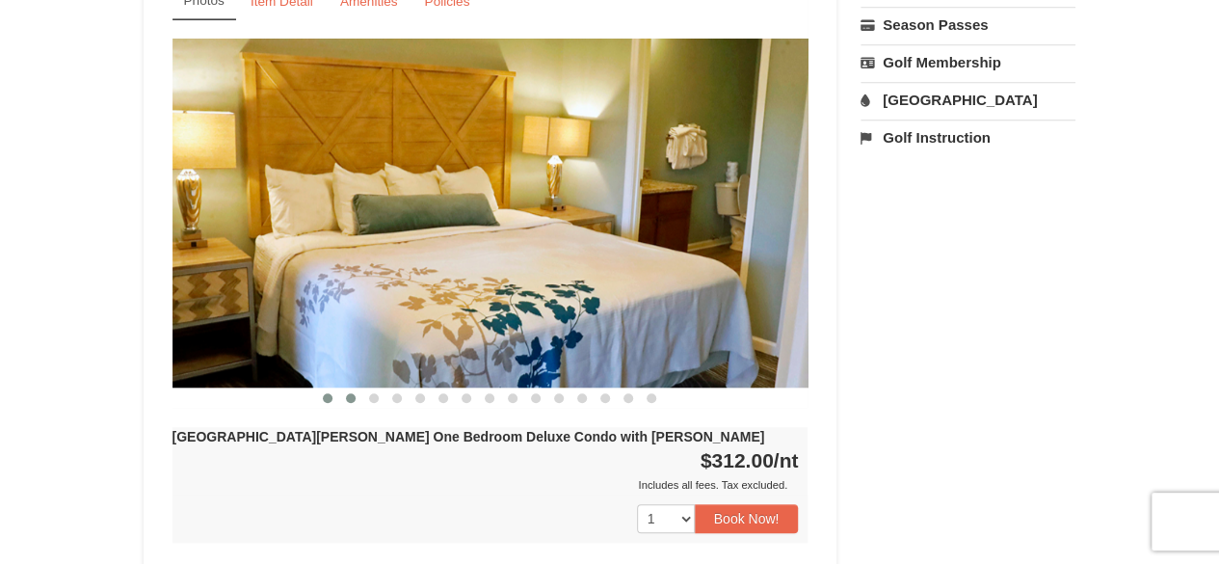
click at [353, 393] on span at bounding box center [351, 398] width 10 height 10
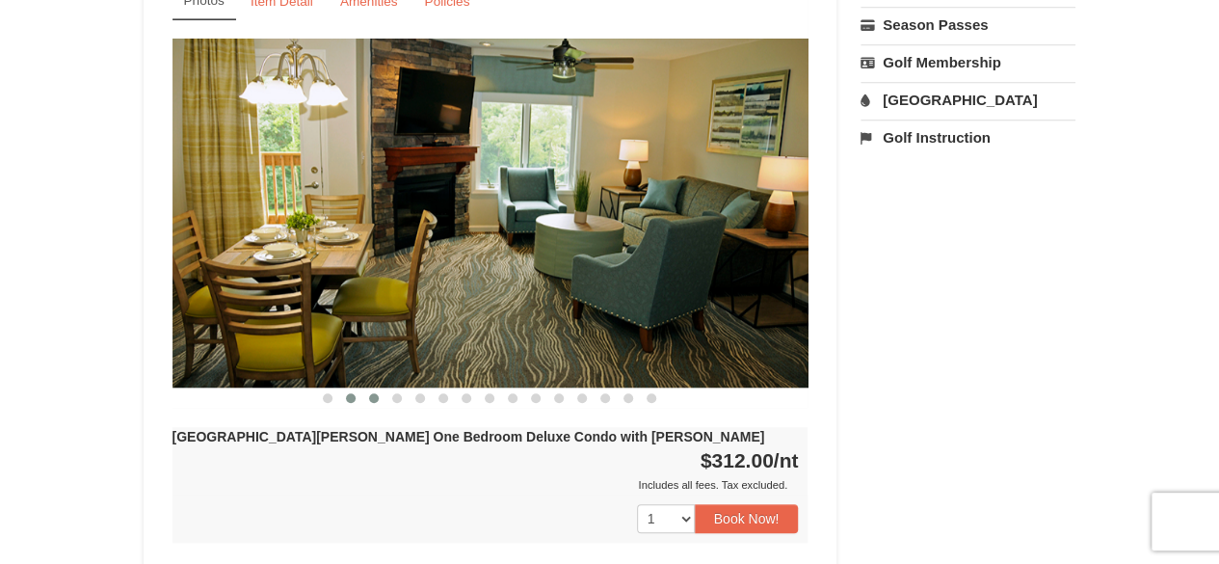
click at [376, 393] on span at bounding box center [374, 398] width 10 height 10
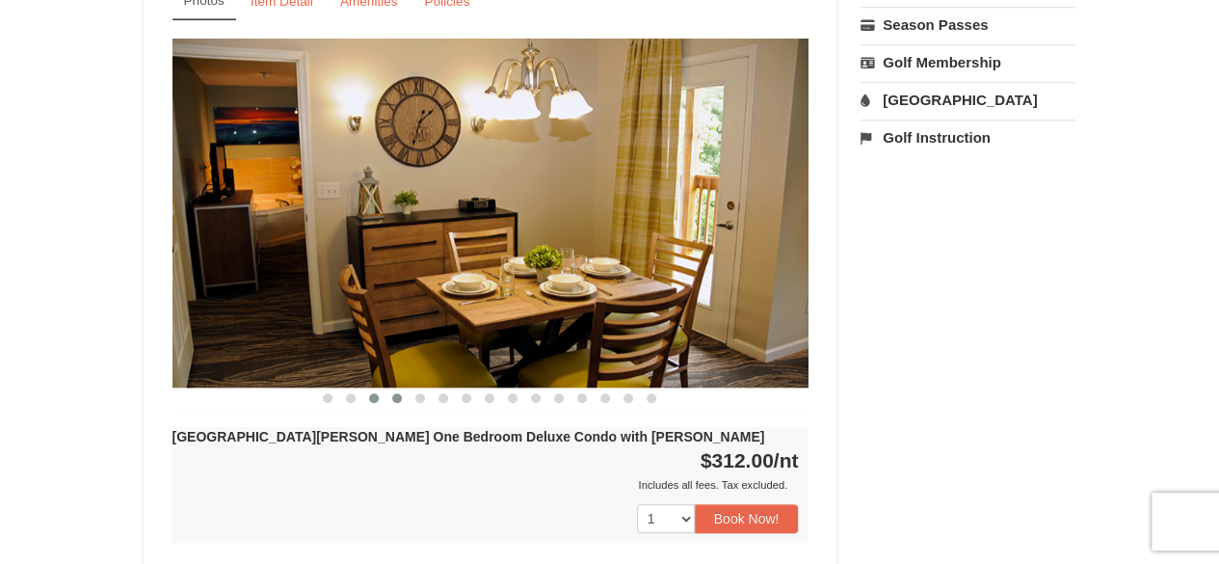
click at [395, 393] on span at bounding box center [397, 398] width 10 height 10
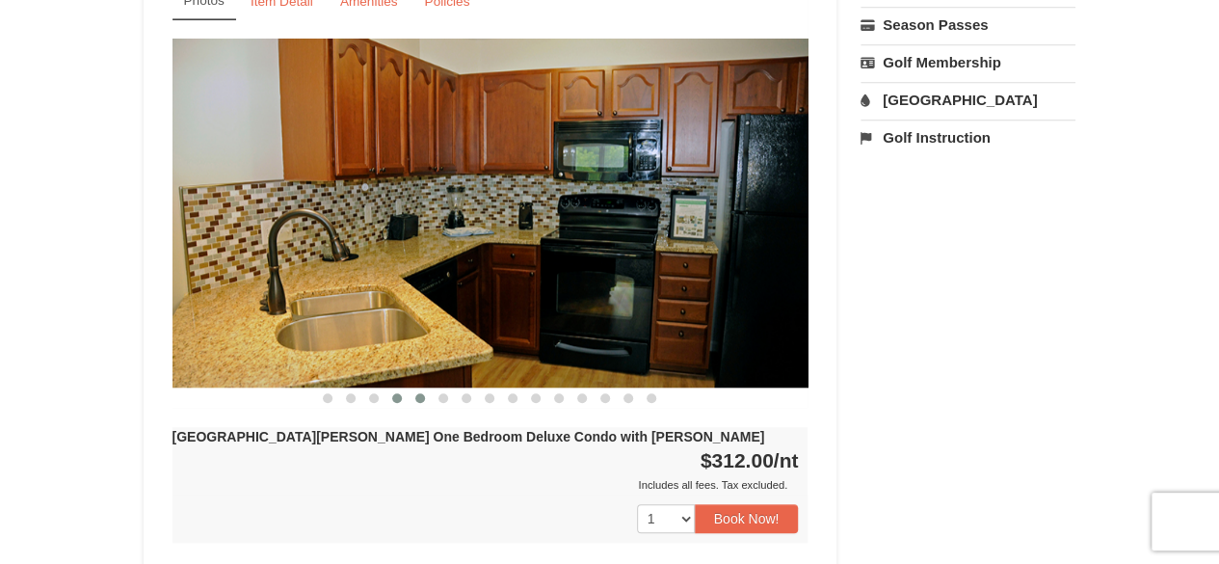
click at [419, 393] on span at bounding box center [420, 398] width 10 height 10
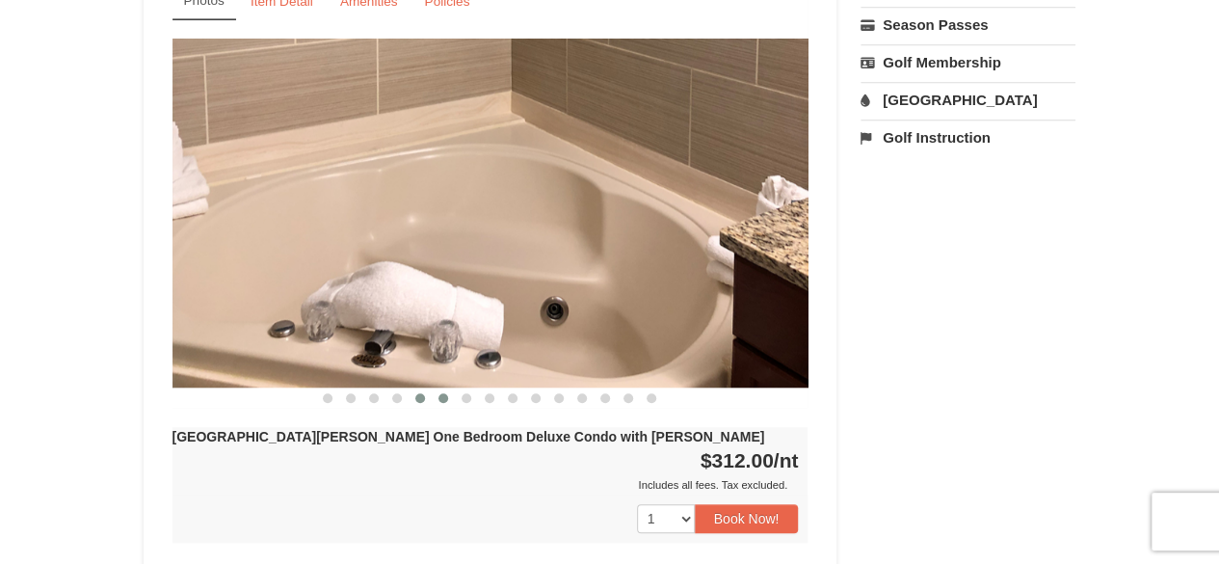
click at [439, 393] on span at bounding box center [443, 398] width 10 height 10
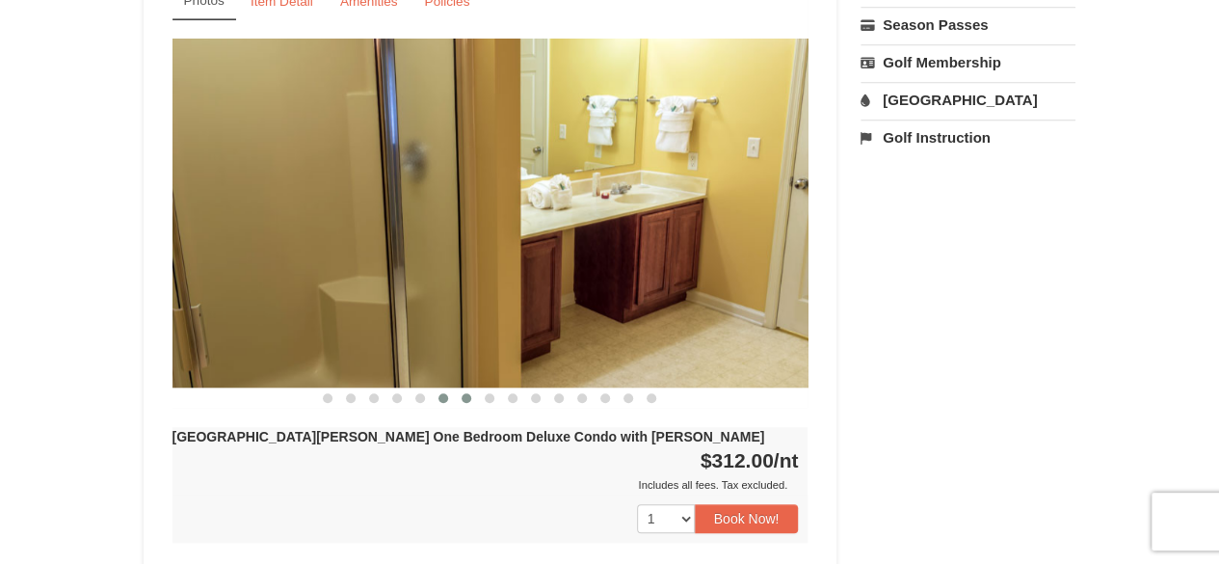
click at [464, 393] on span at bounding box center [467, 398] width 10 height 10
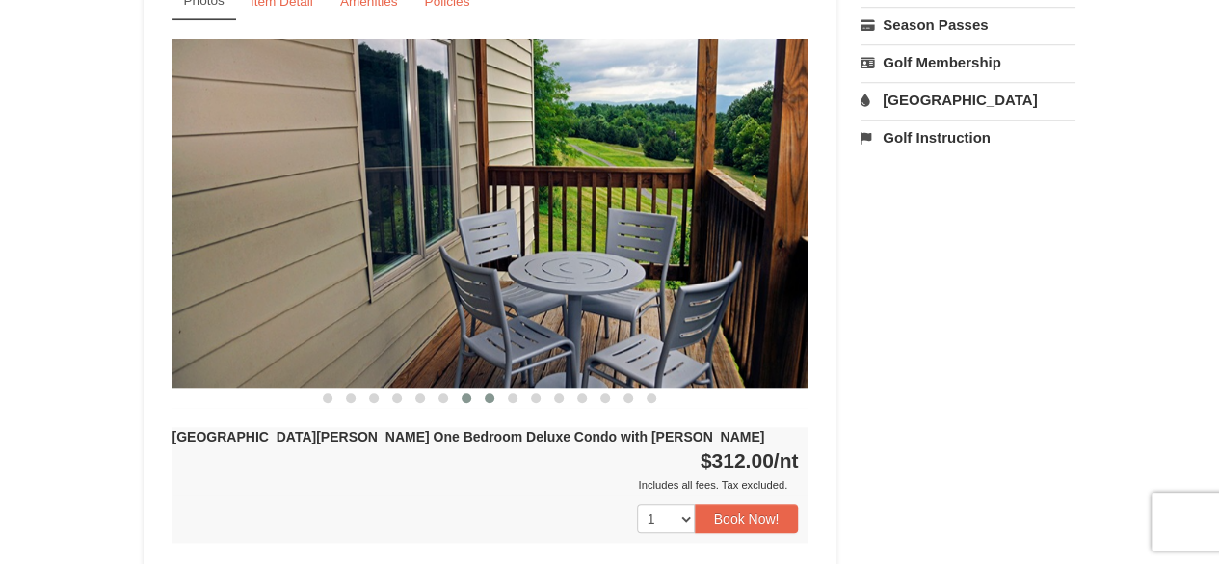
click at [490, 393] on span at bounding box center [490, 398] width 10 height 10
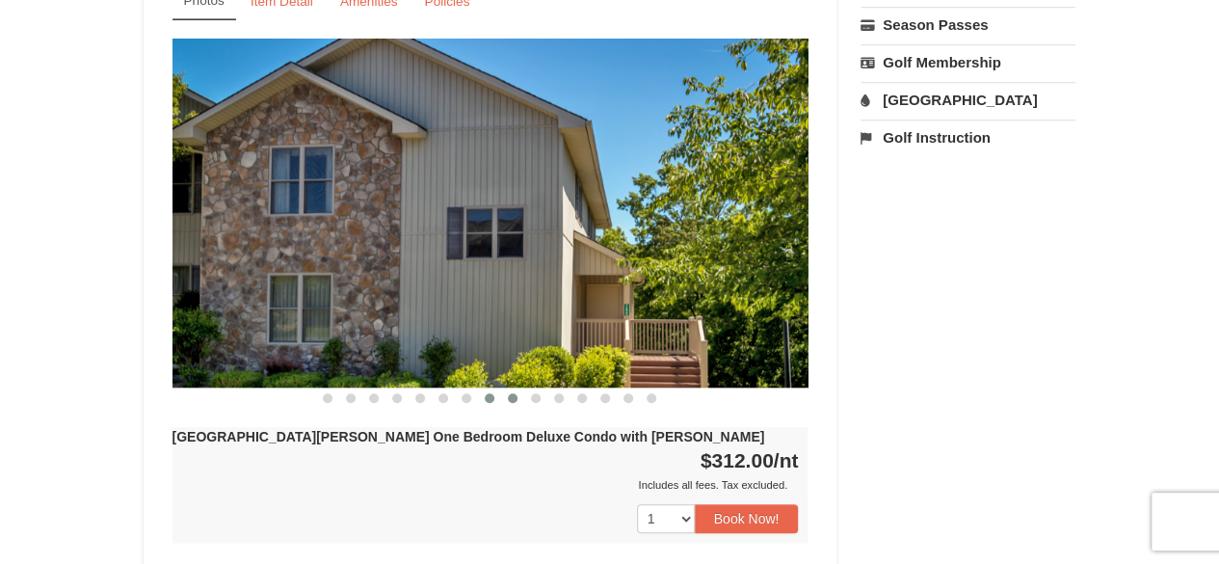
click at [514, 393] on span at bounding box center [513, 398] width 10 height 10
